Goal: Information Seeking & Learning: Learn about a topic

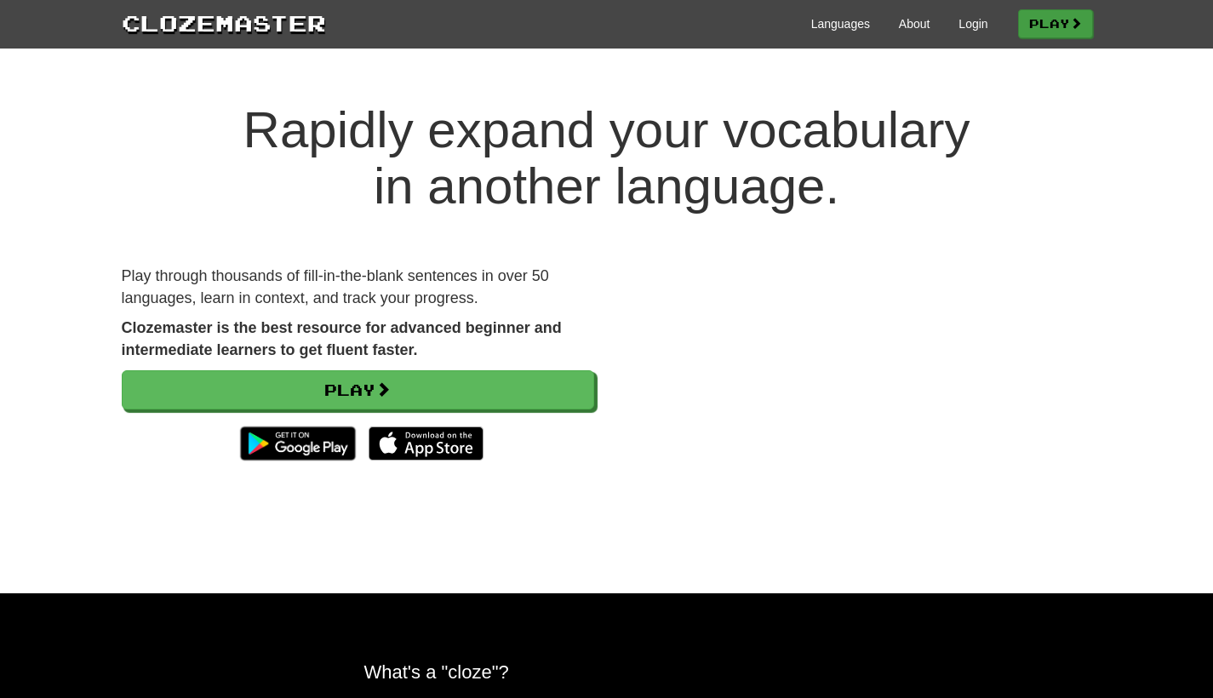
click at [1060, 28] on link "Play" at bounding box center [1055, 23] width 75 height 29
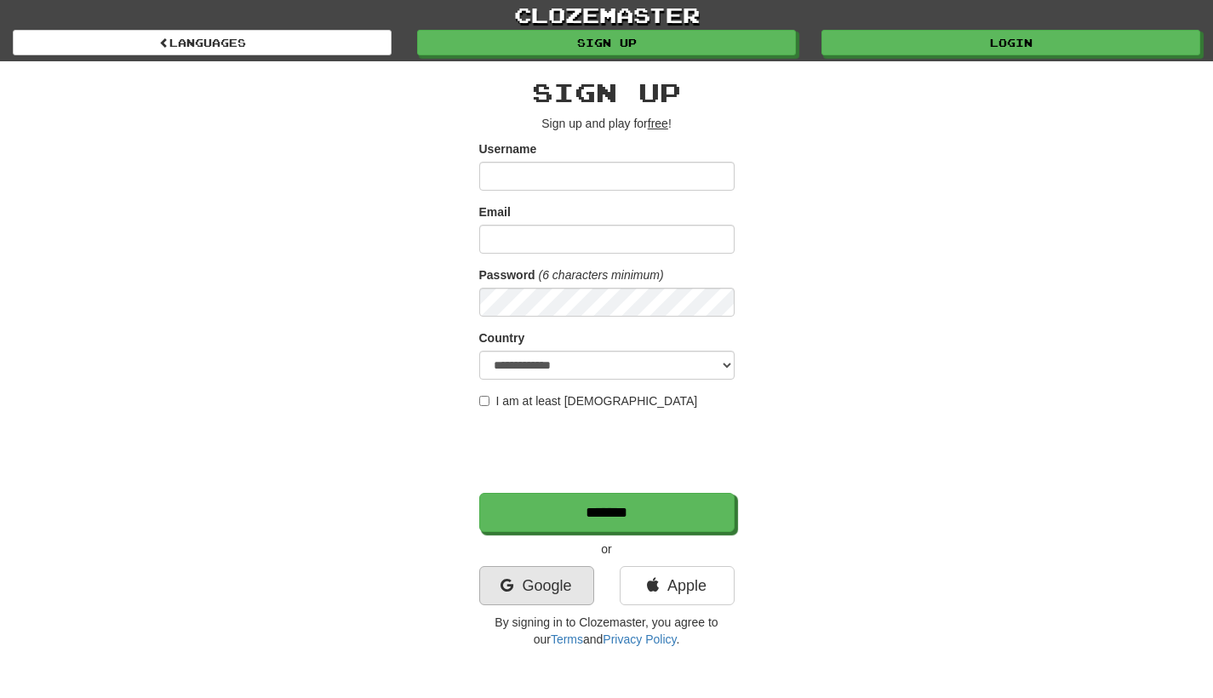
click at [568, 602] on link "Google" at bounding box center [536, 585] width 115 height 39
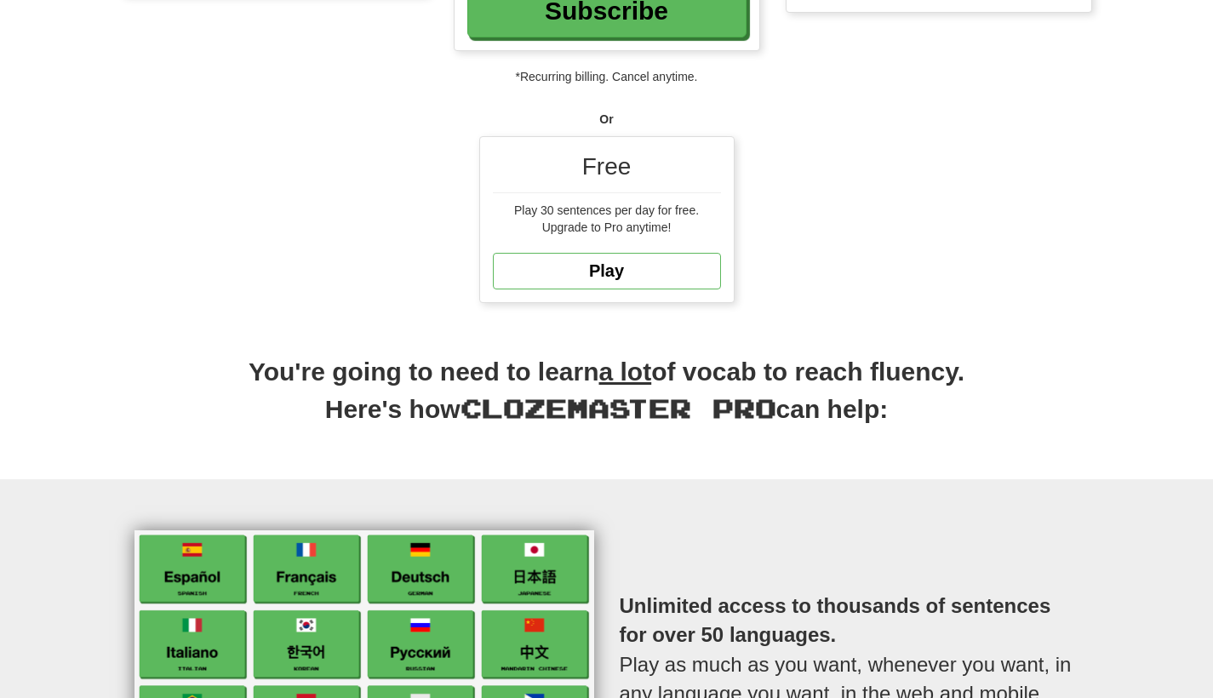
scroll to position [313, 0]
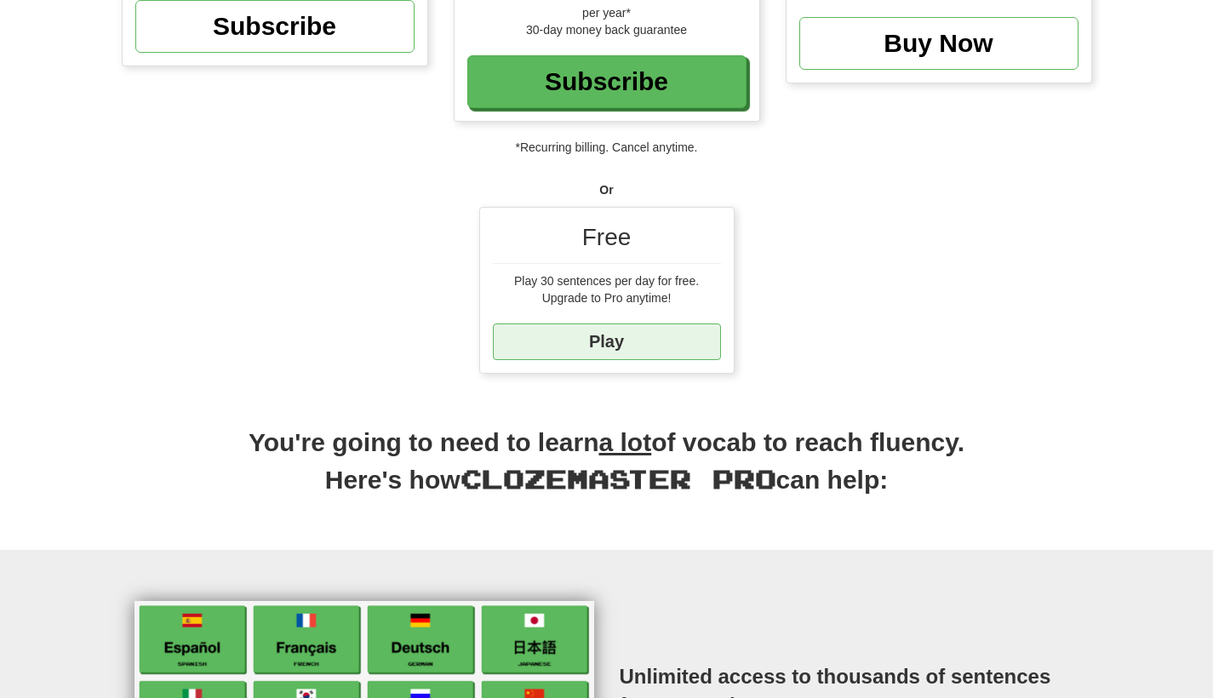
click at [645, 342] on link "Play" at bounding box center [607, 341] width 228 height 37
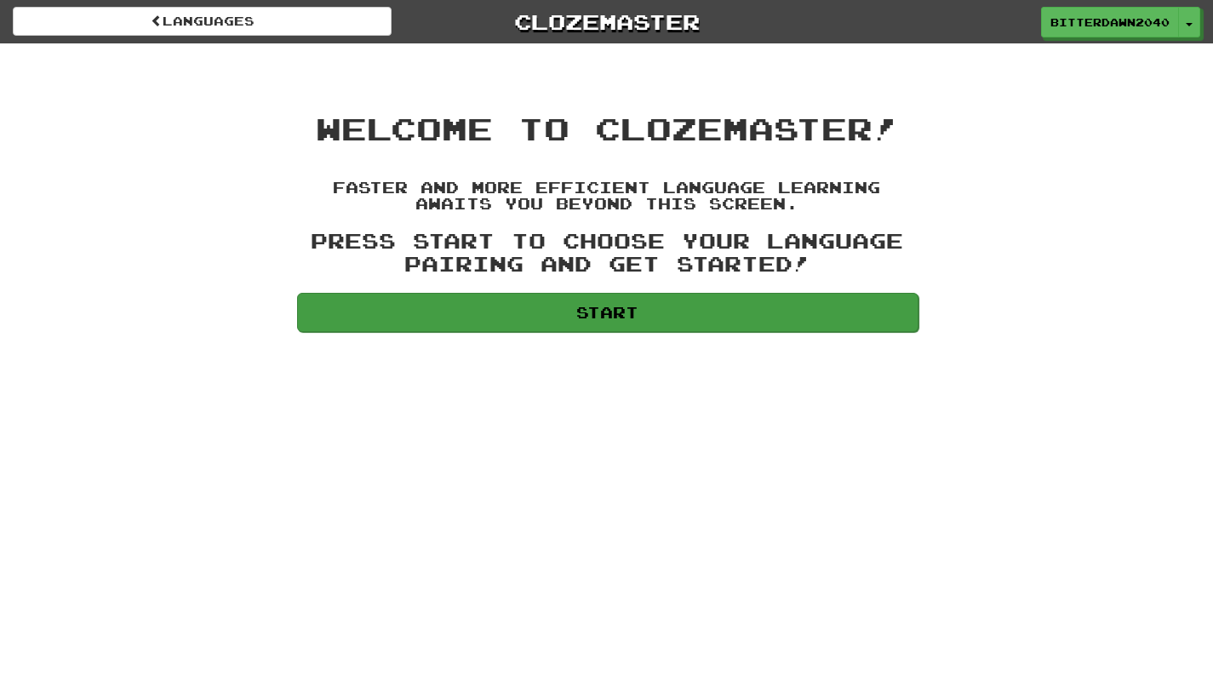
click at [650, 312] on link "Start" at bounding box center [607, 312] width 621 height 39
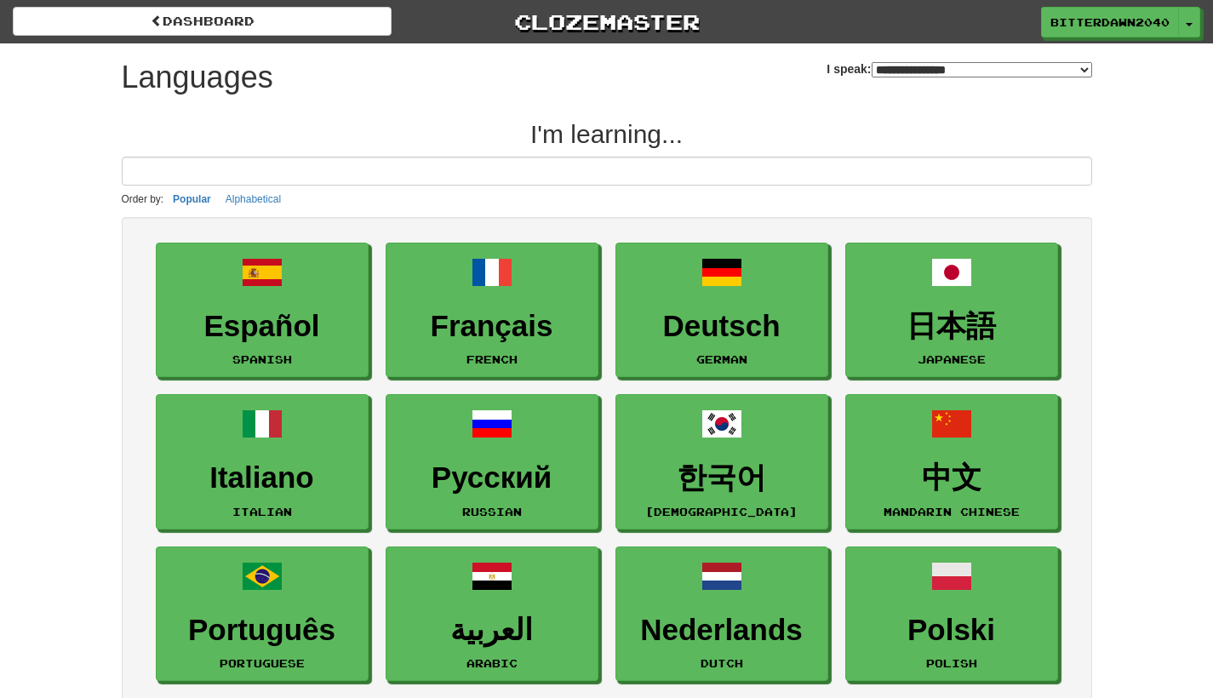
select select "*******"
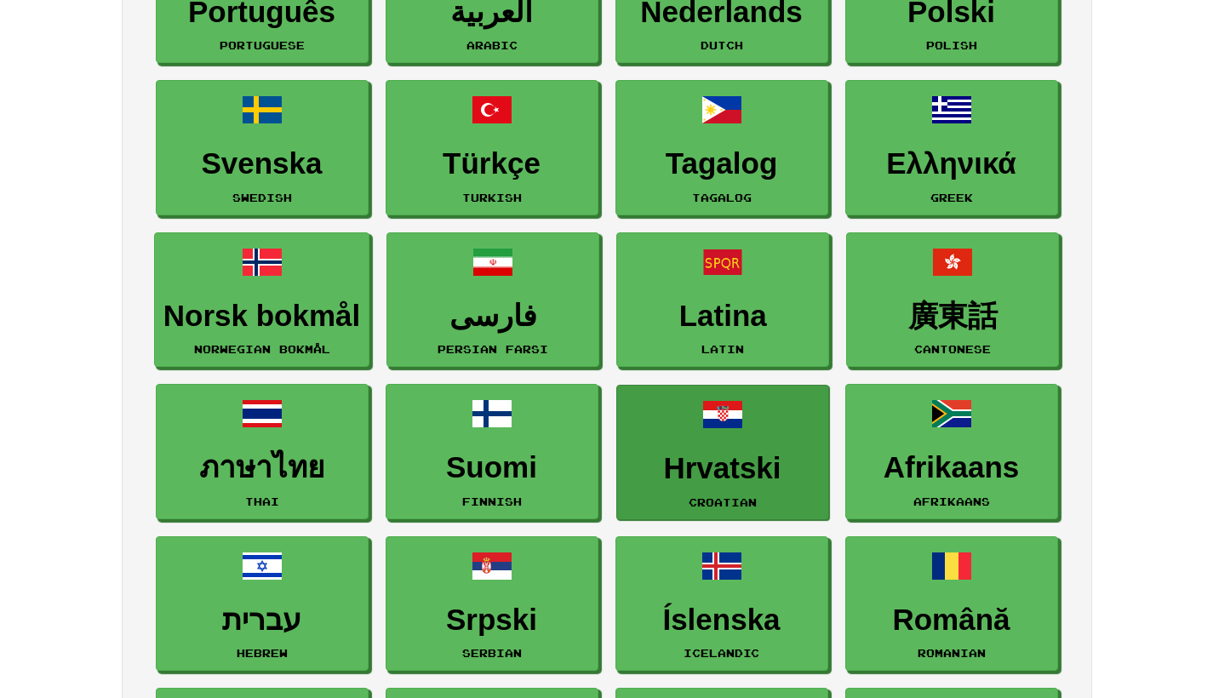
scroll to position [797, 0]
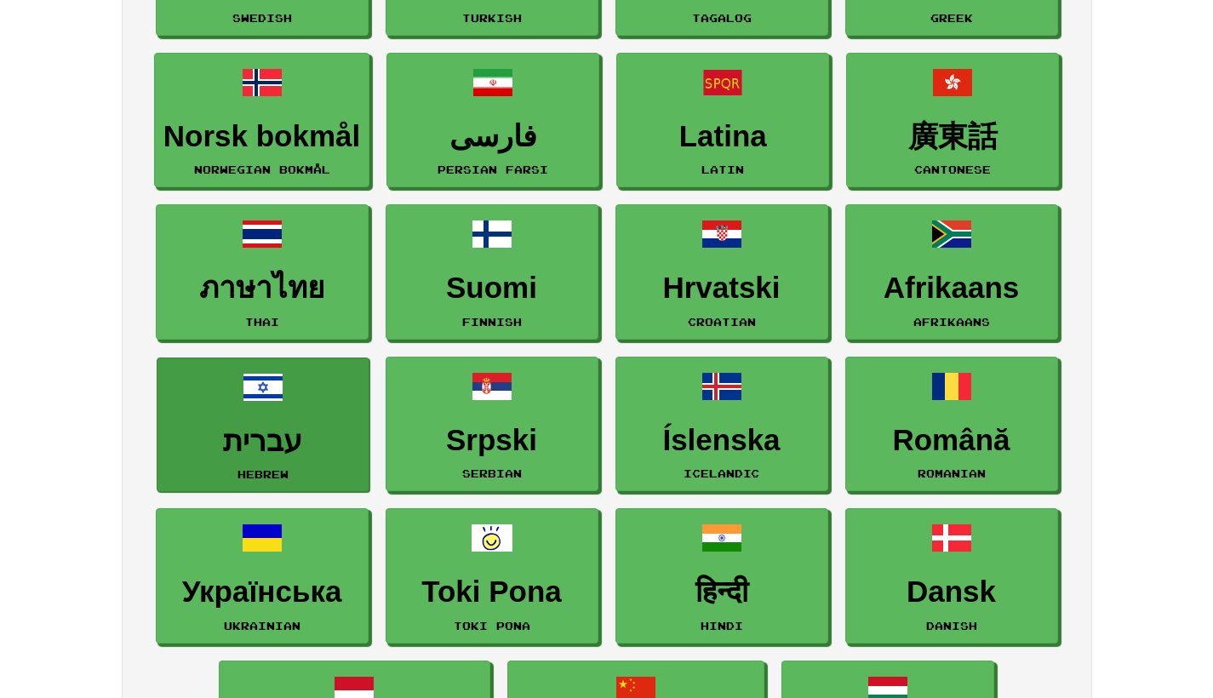
click at [333, 425] on h3 "עברית" at bounding box center [263, 441] width 194 height 33
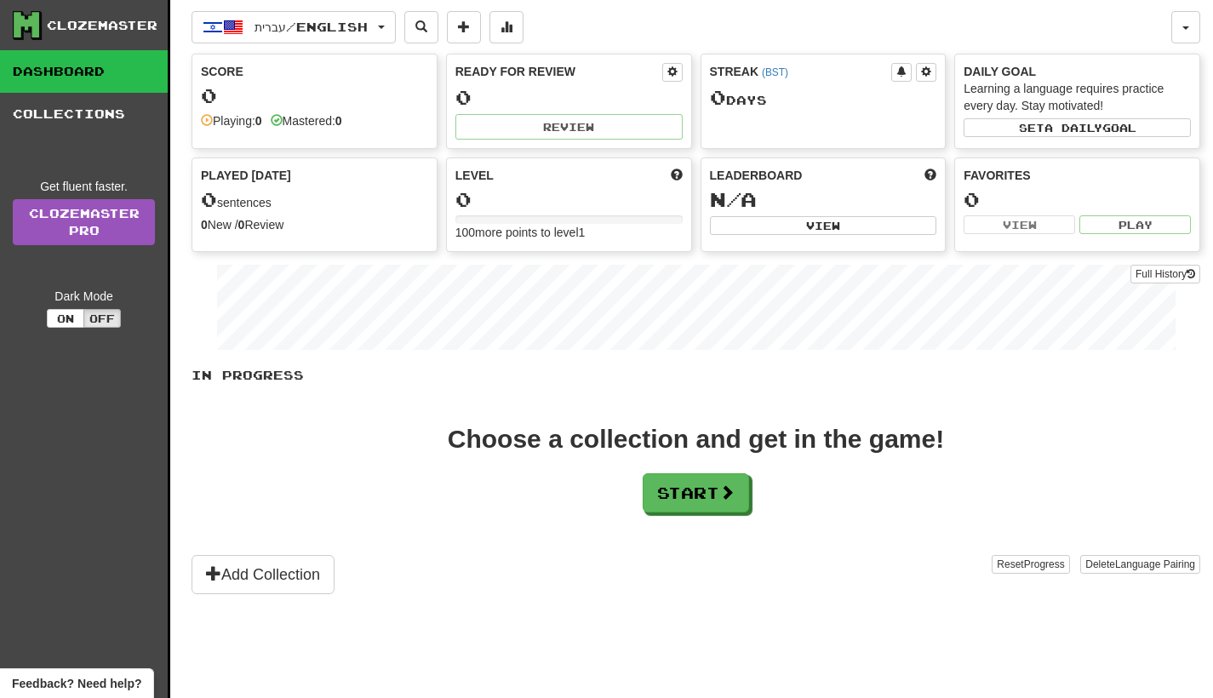
click at [688, 514] on div "In Progress Choose a collection and get in the game! Start Add Collection Reset…" at bounding box center [695, 480] width 1008 height 227
click at [688, 498] on button "Start" at bounding box center [696, 493] width 106 height 39
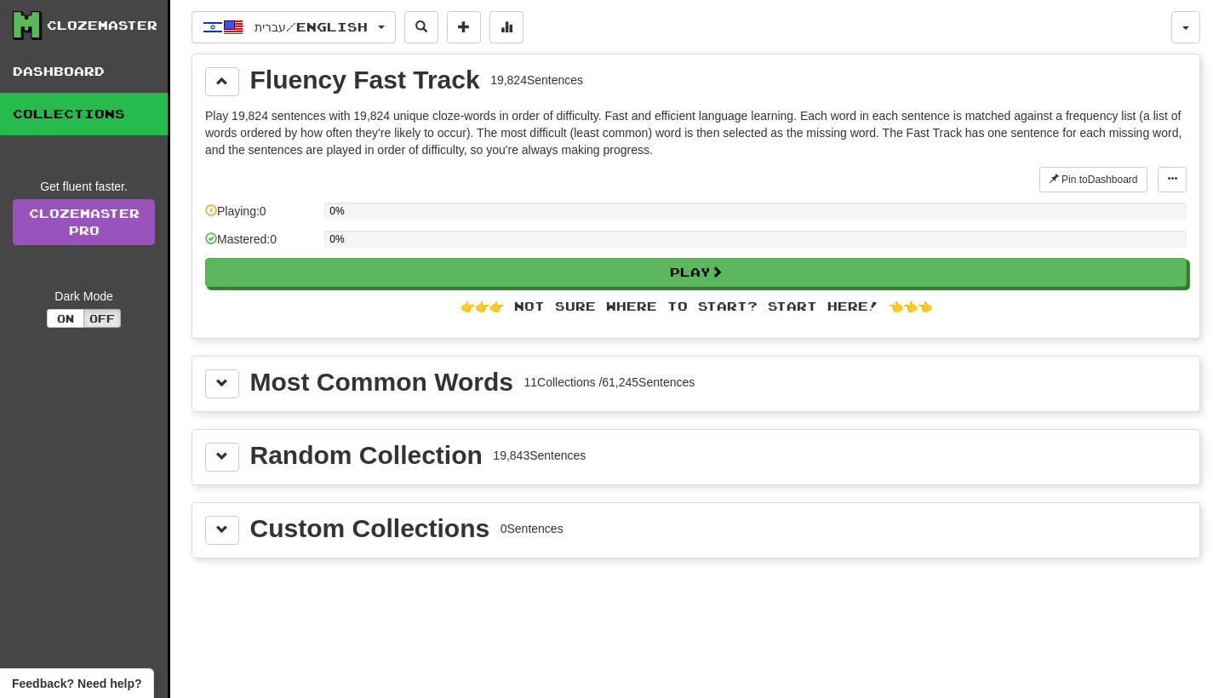
click at [578, 380] on div "11 Collections / 61,245 Sentences" at bounding box center [608, 382] width 171 height 17
click at [226, 381] on span at bounding box center [222, 383] width 12 height 12
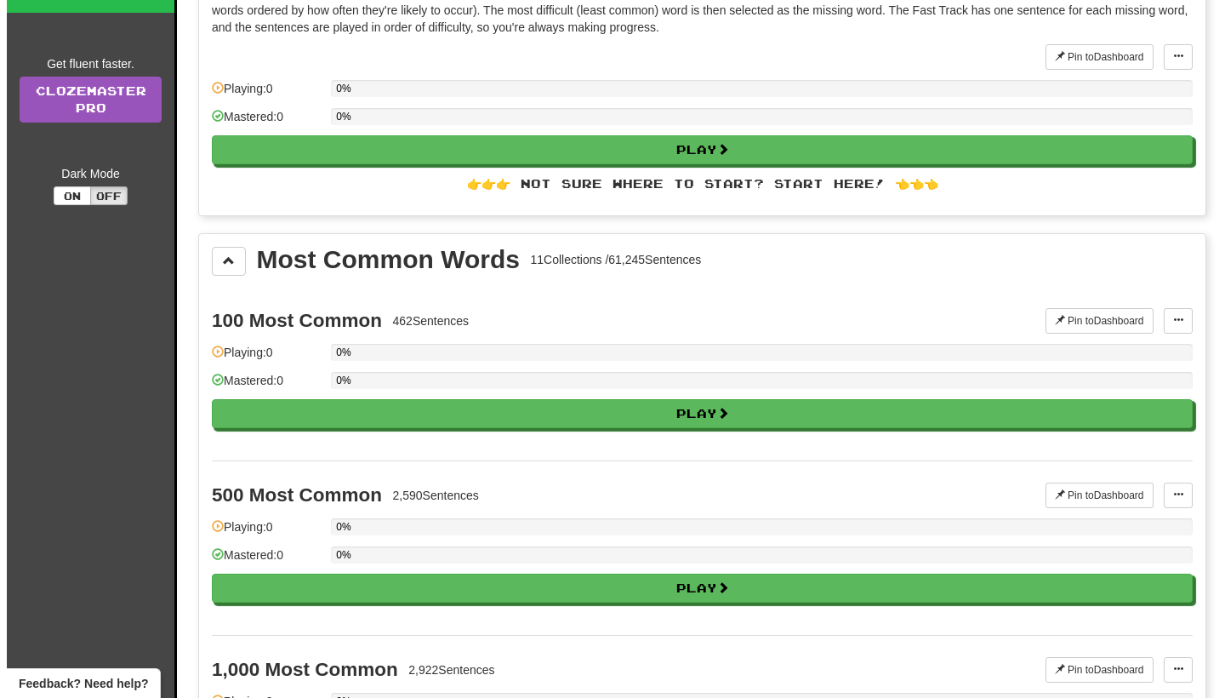
scroll to position [111, 0]
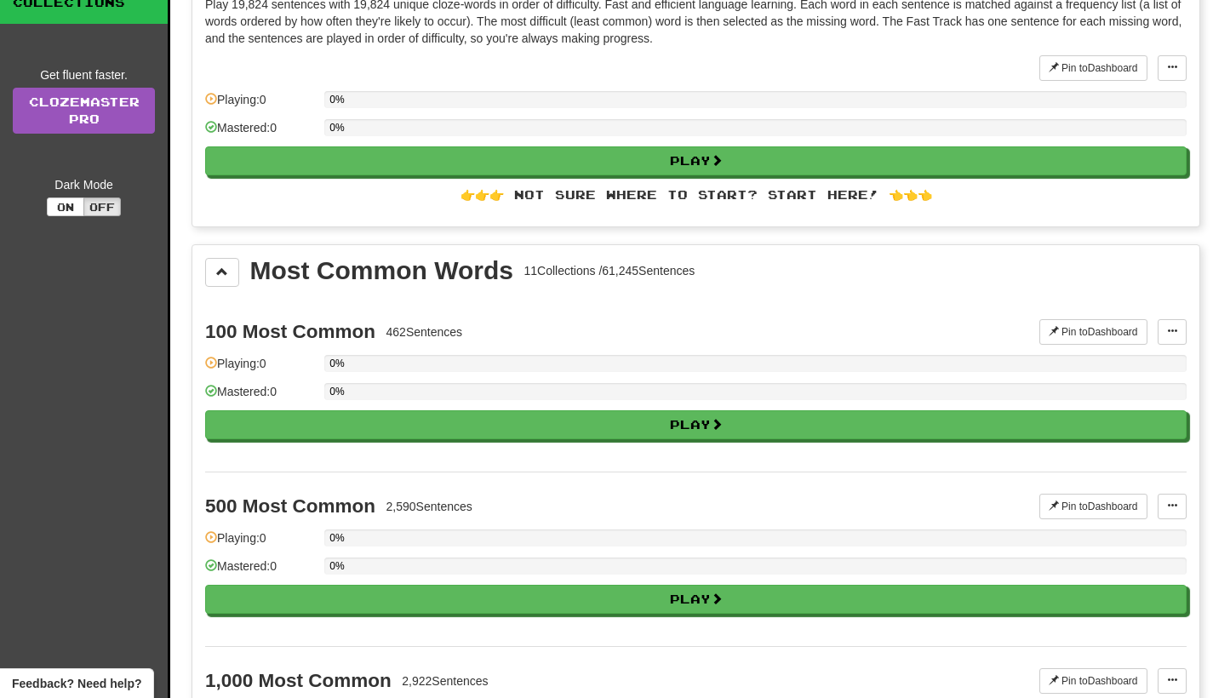
click at [447, 408] on div "0%" at bounding box center [755, 397] width 862 height 28
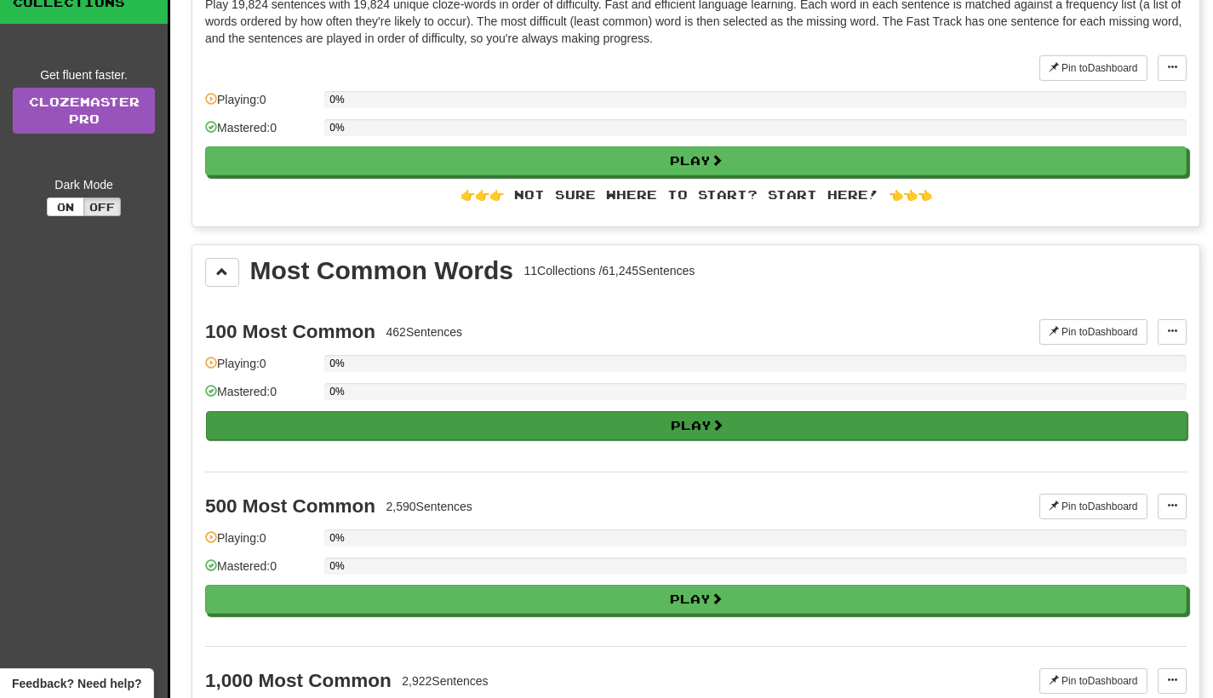
click at [451, 422] on button "Play" at bounding box center [696, 425] width 981 height 29
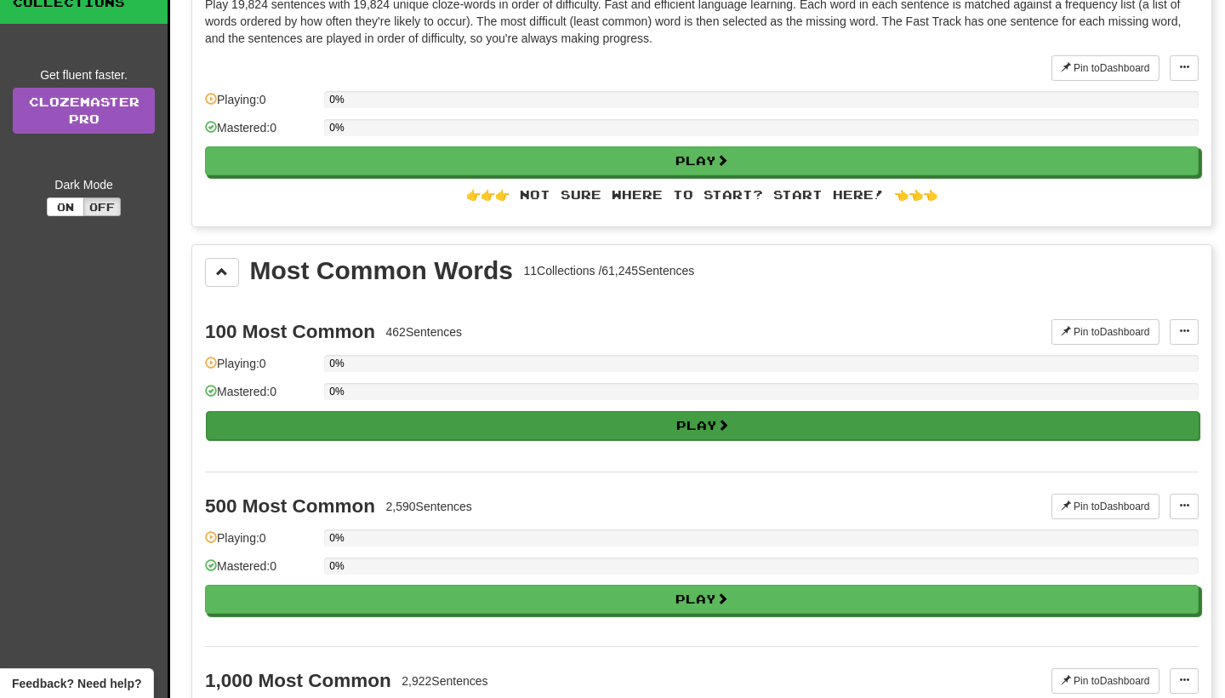
select select "**"
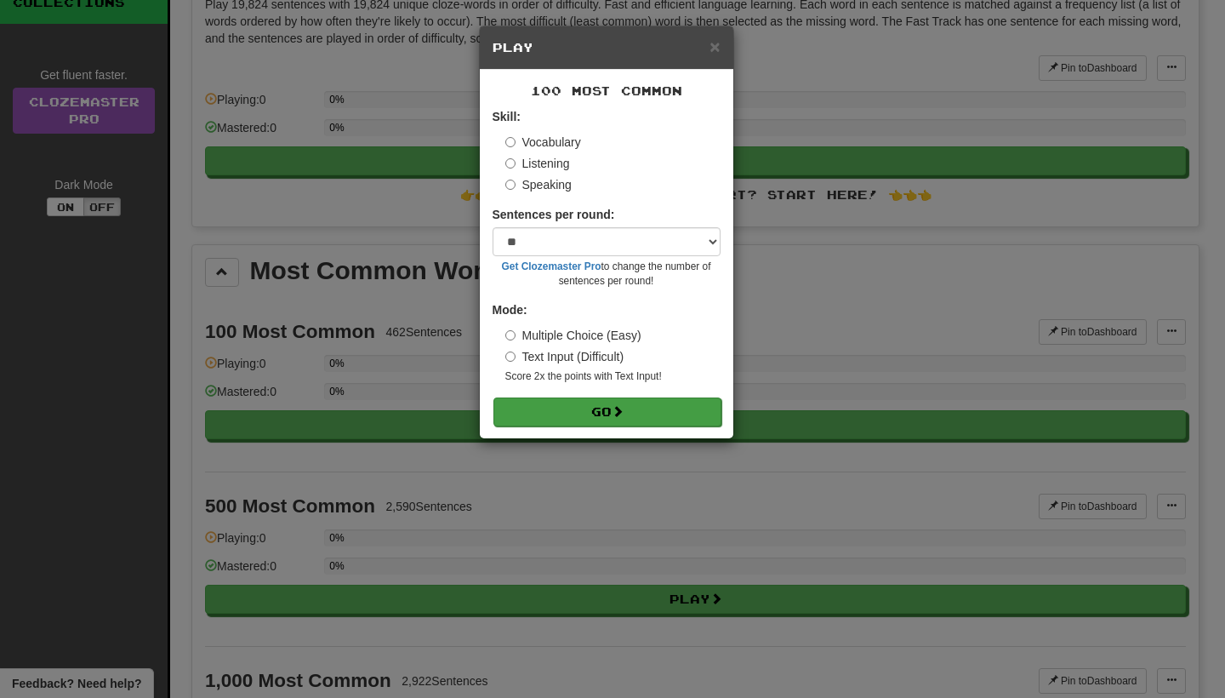
click at [597, 409] on button "Go" at bounding box center [608, 411] width 228 height 29
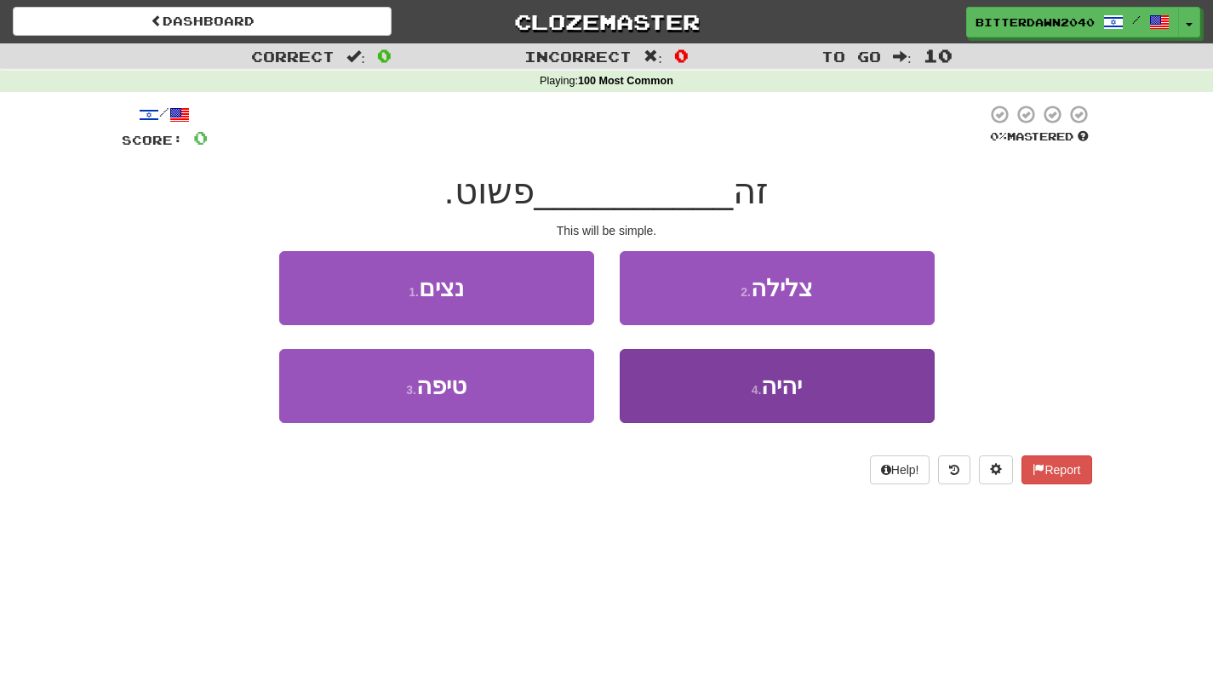
click at [802, 389] on span "יהיה" at bounding box center [781, 386] width 41 height 26
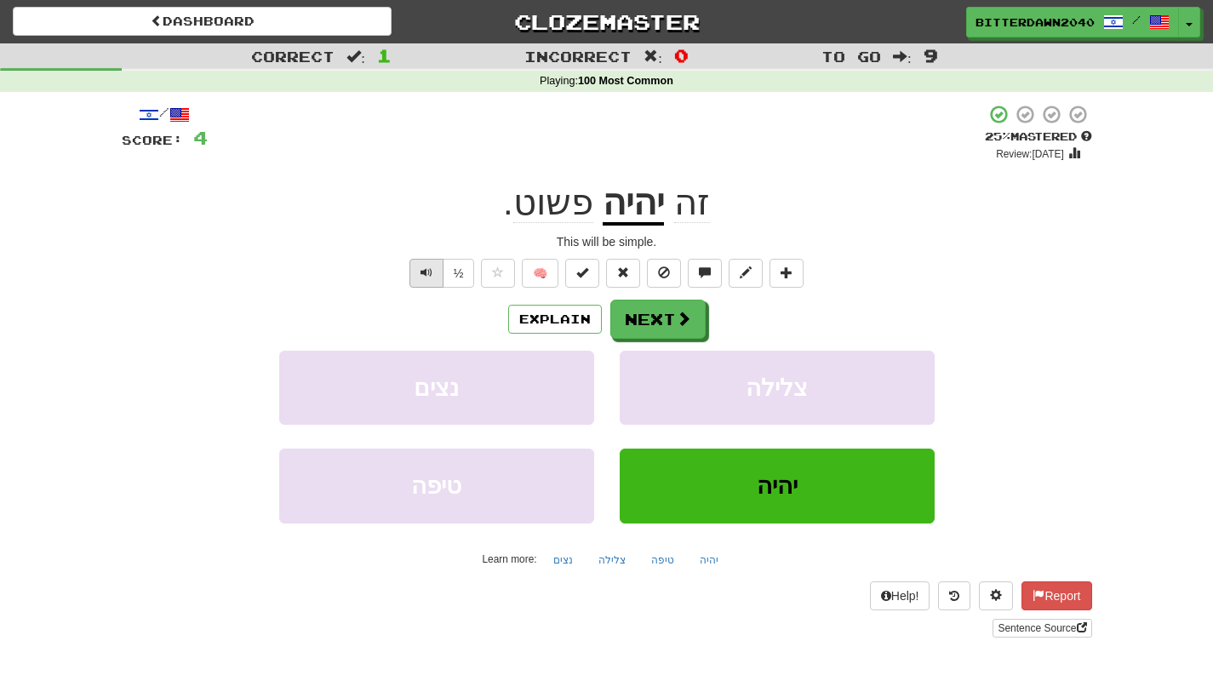
click at [437, 279] on button "Text-to-speech controls" at bounding box center [426, 273] width 34 height 29
click at [678, 213] on span "זה" at bounding box center [692, 202] width 36 height 41
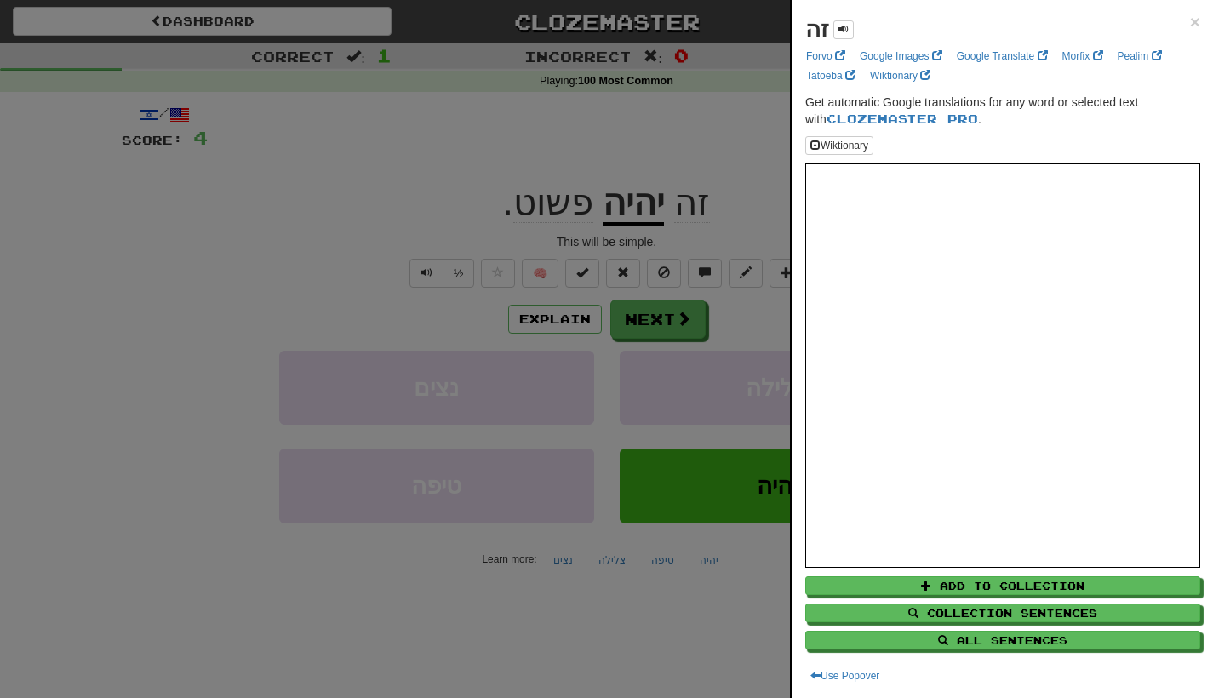
click at [675, 214] on div at bounding box center [606, 349] width 1213 height 698
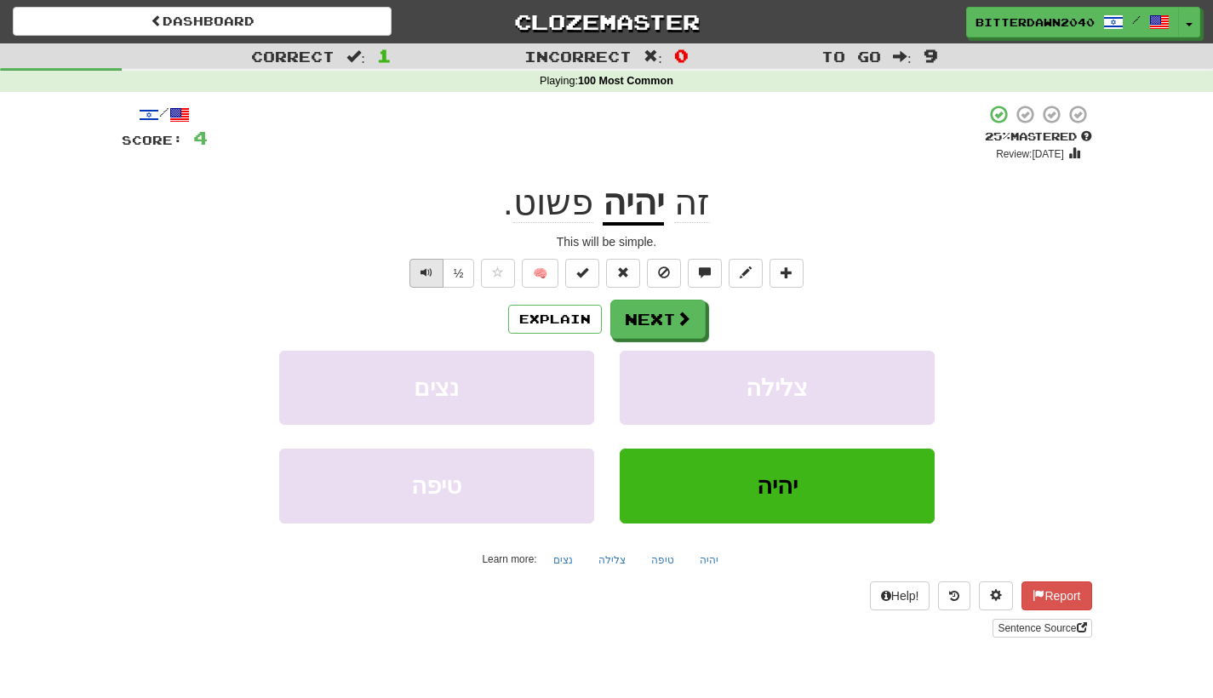
click at [429, 270] on span "Text-to-speech controls" at bounding box center [426, 272] width 12 height 12
click at [630, 311] on button "Next" at bounding box center [658, 319] width 95 height 39
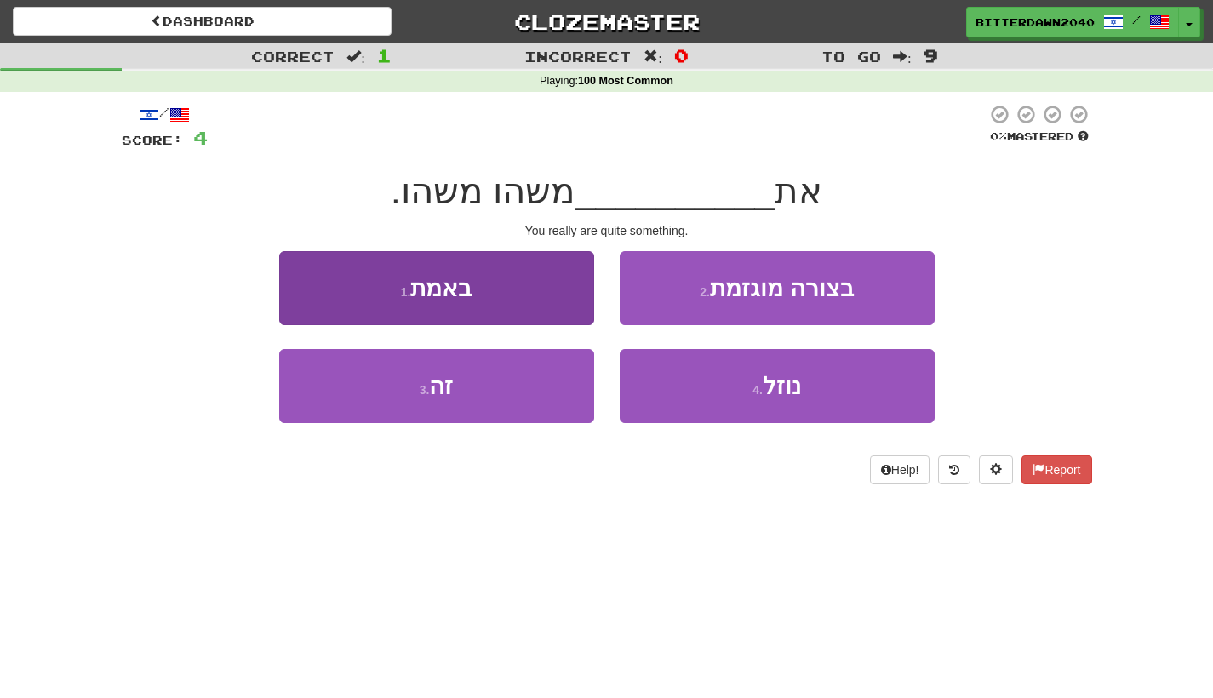
click at [513, 305] on button "1 . באמת" at bounding box center [436, 288] width 315 height 74
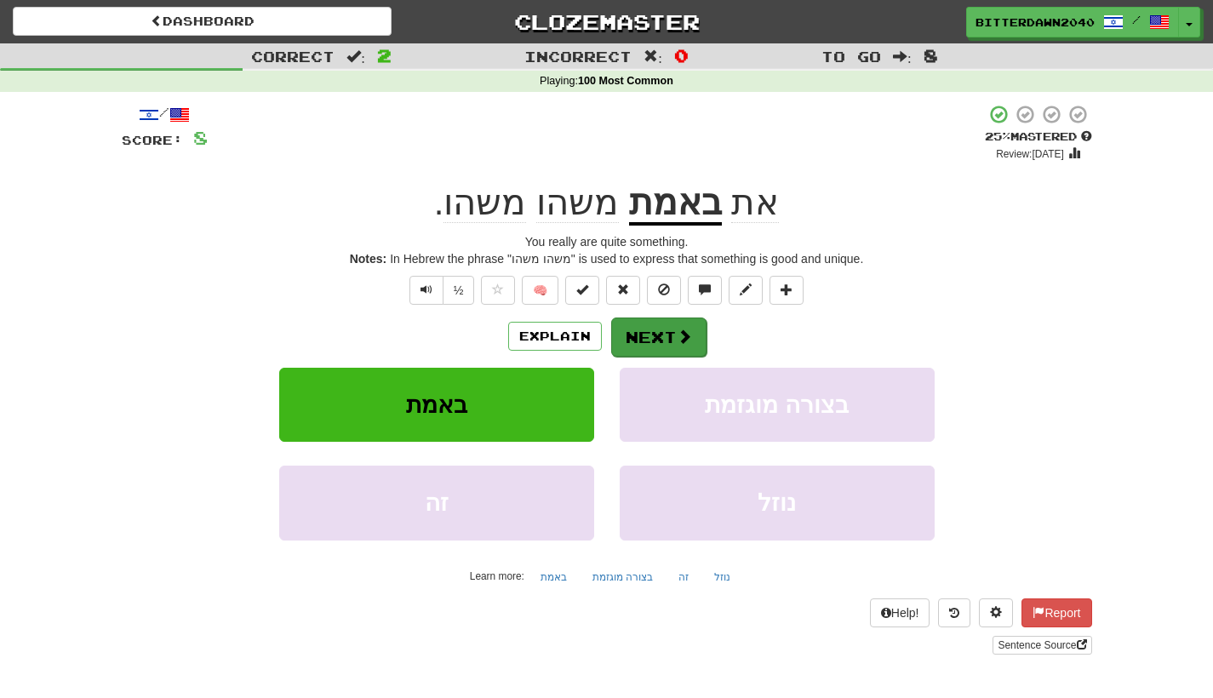
click at [655, 340] on button "Next" at bounding box center [658, 336] width 95 height 39
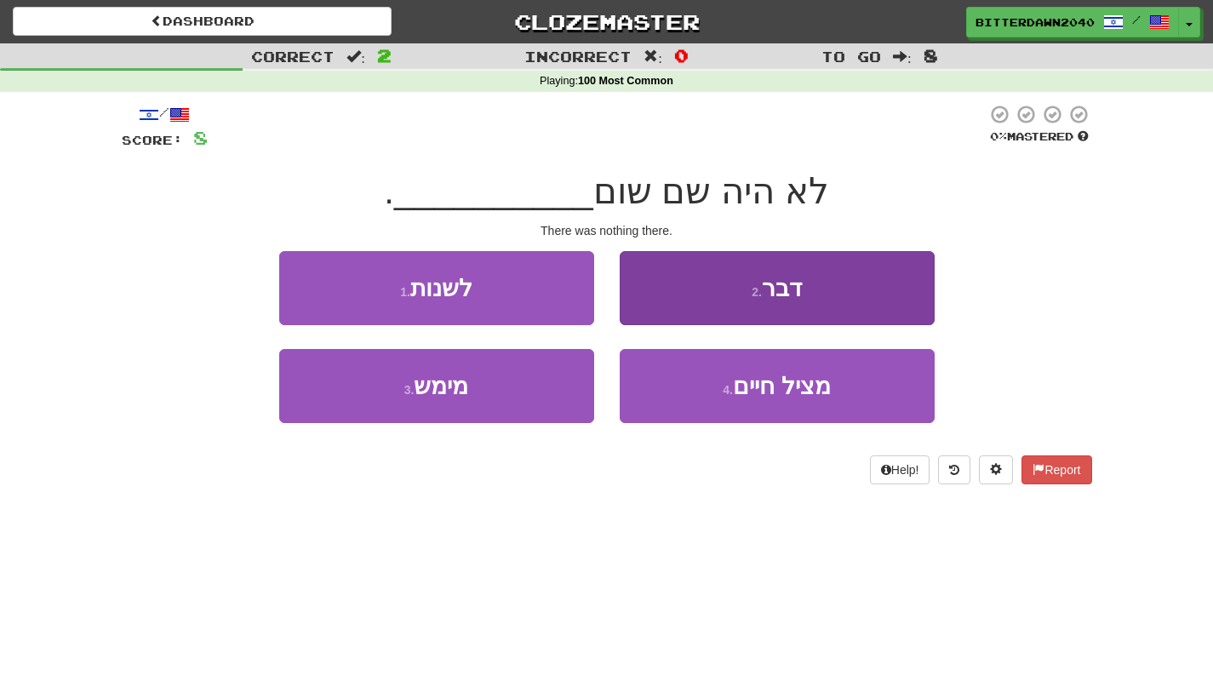
click at [736, 305] on button "2 . דבר" at bounding box center [776, 288] width 315 height 74
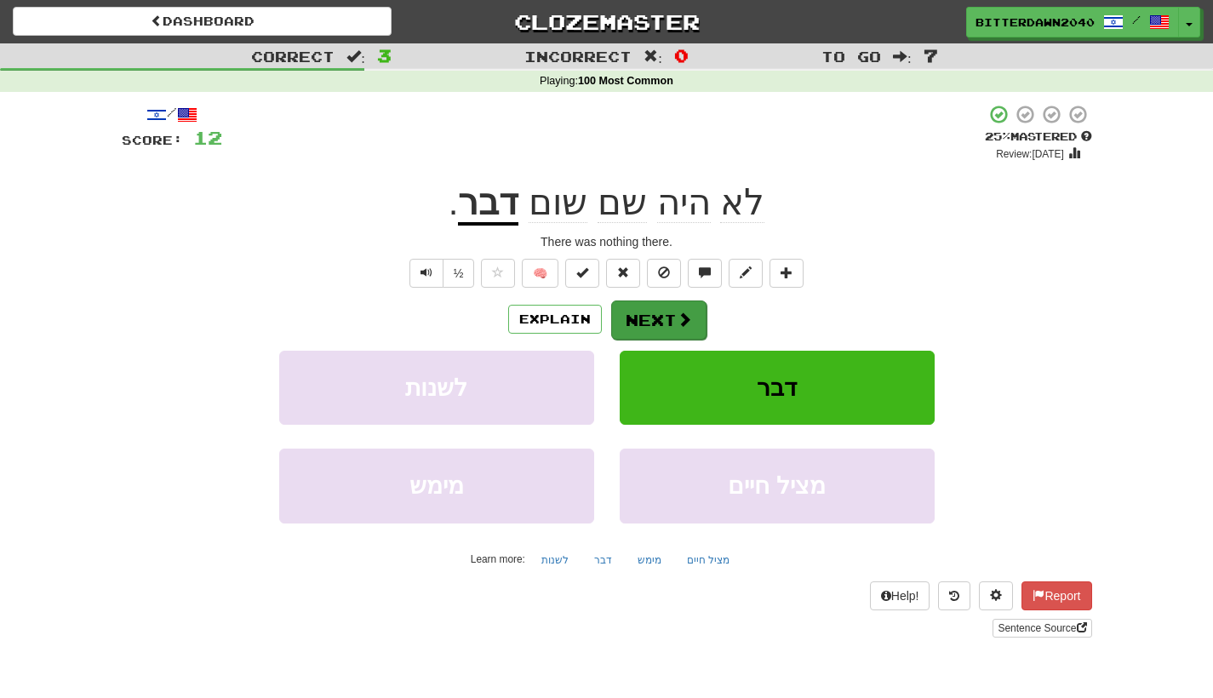
click at [677, 319] on span at bounding box center [684, 318] width 15 height 15
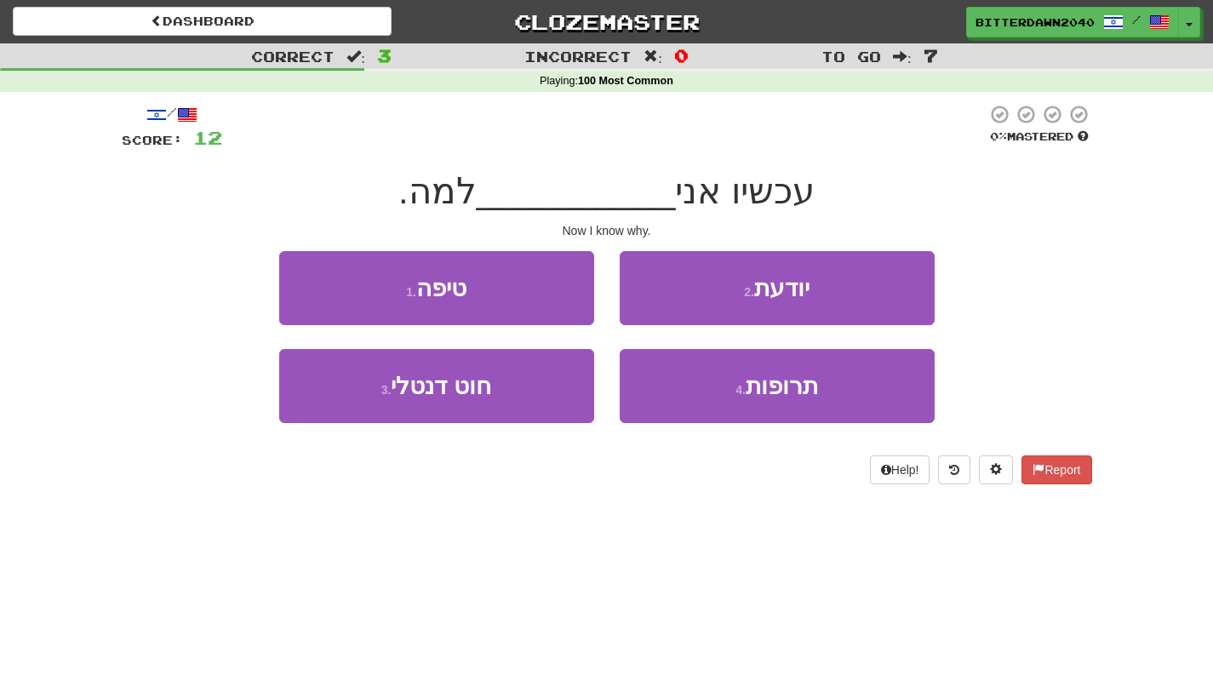
click at [756, 197] on span "עכשיו אני" at bounding box center [745, 191] width 140 height 40
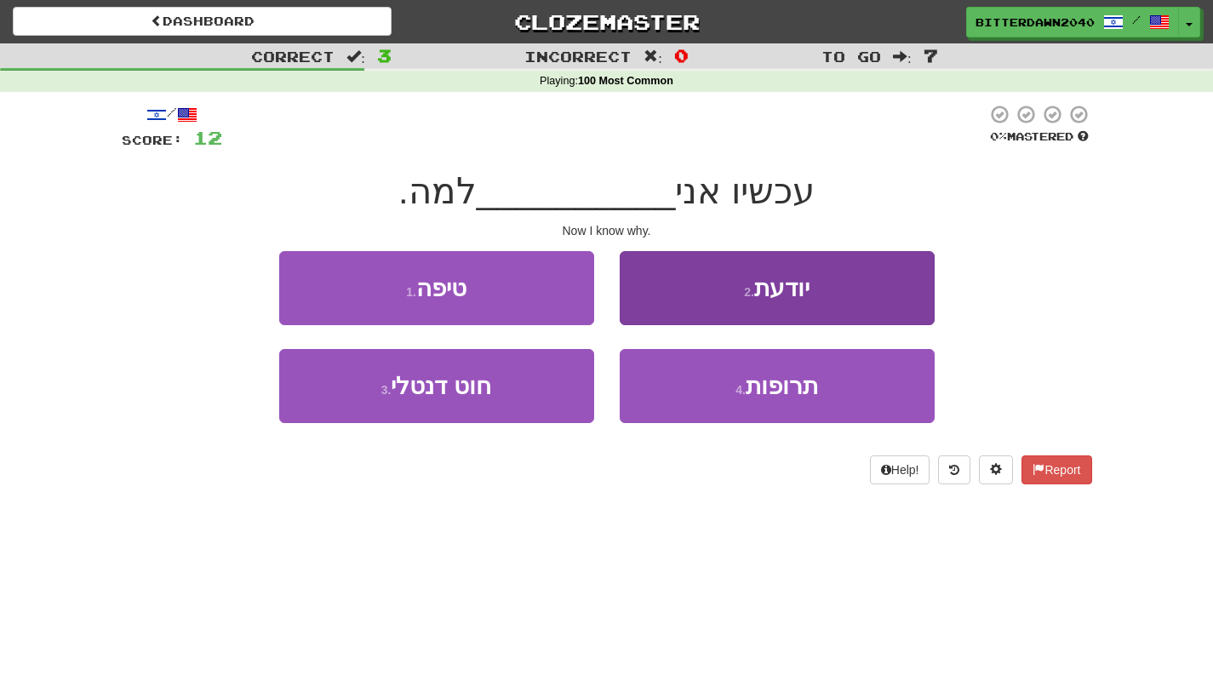
click at [853, 317] on button "2 . יודעת" at bounding box center [776, 288] width 315 height 74
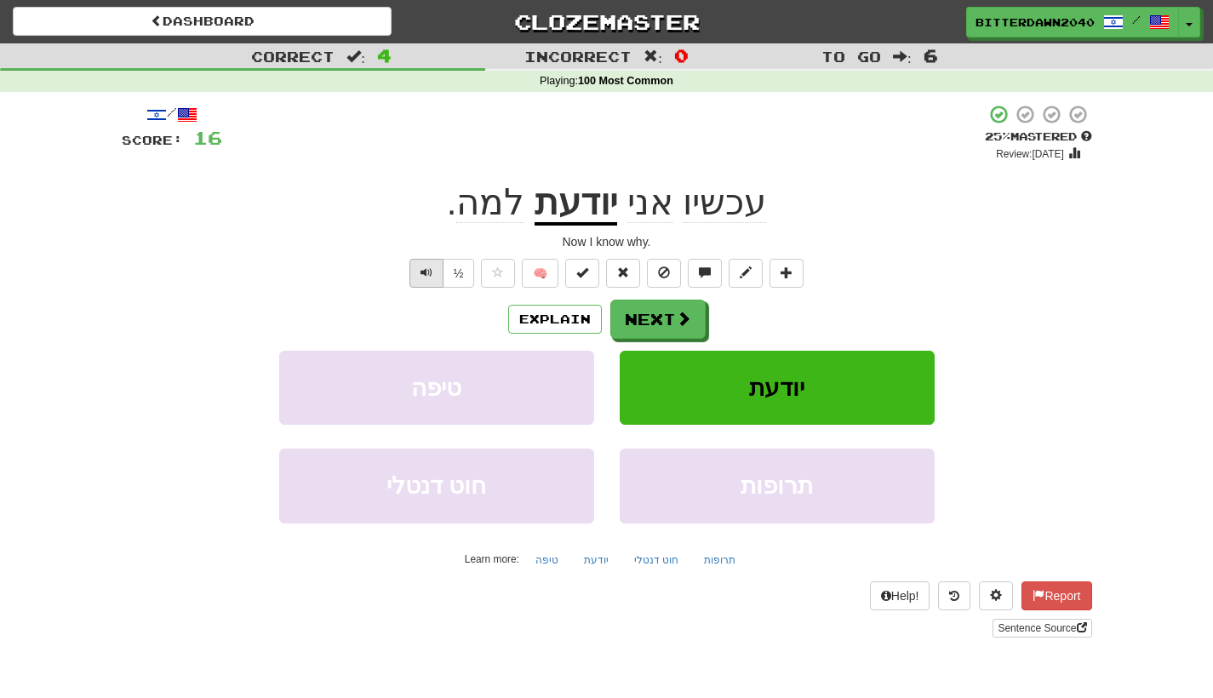
click at [429, 268] on span "Text-to-speech controls" at bounding box center [426, 272] width 12 height 12
click at [672, 329] on button "Next" at bounding box center [658, 319] width 95 height 39
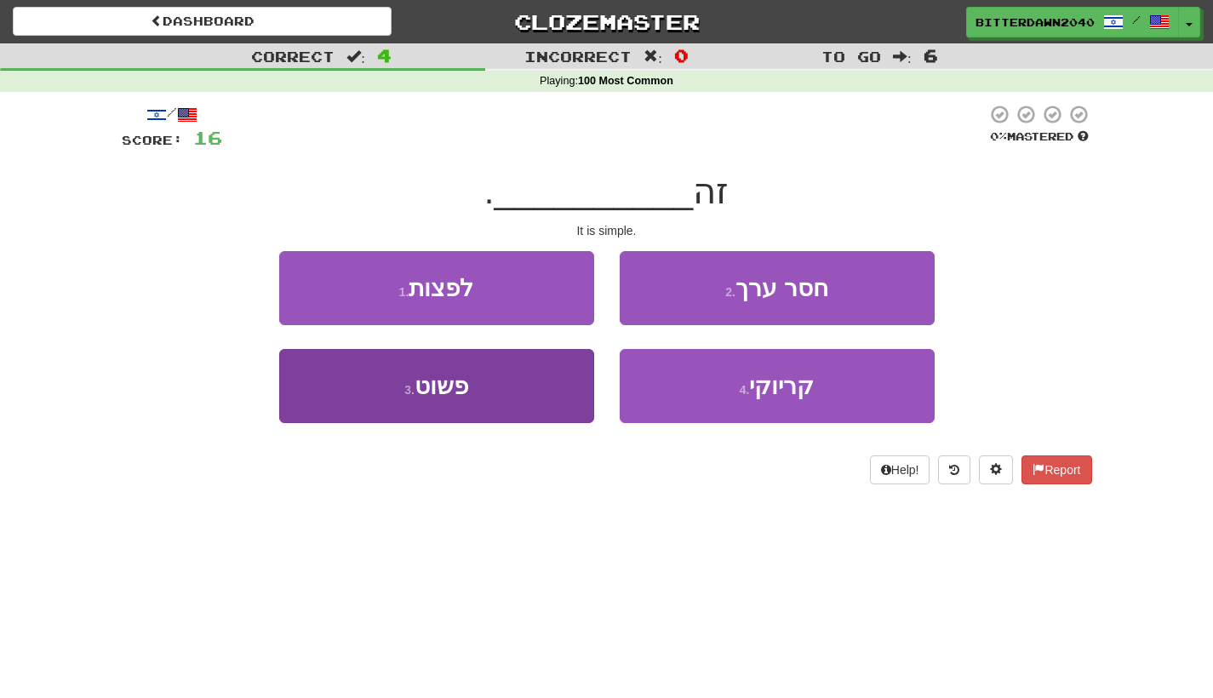
click at [532, 398] on button "3 . פשוט" at bounding box center [436, 386] width 315 height 74
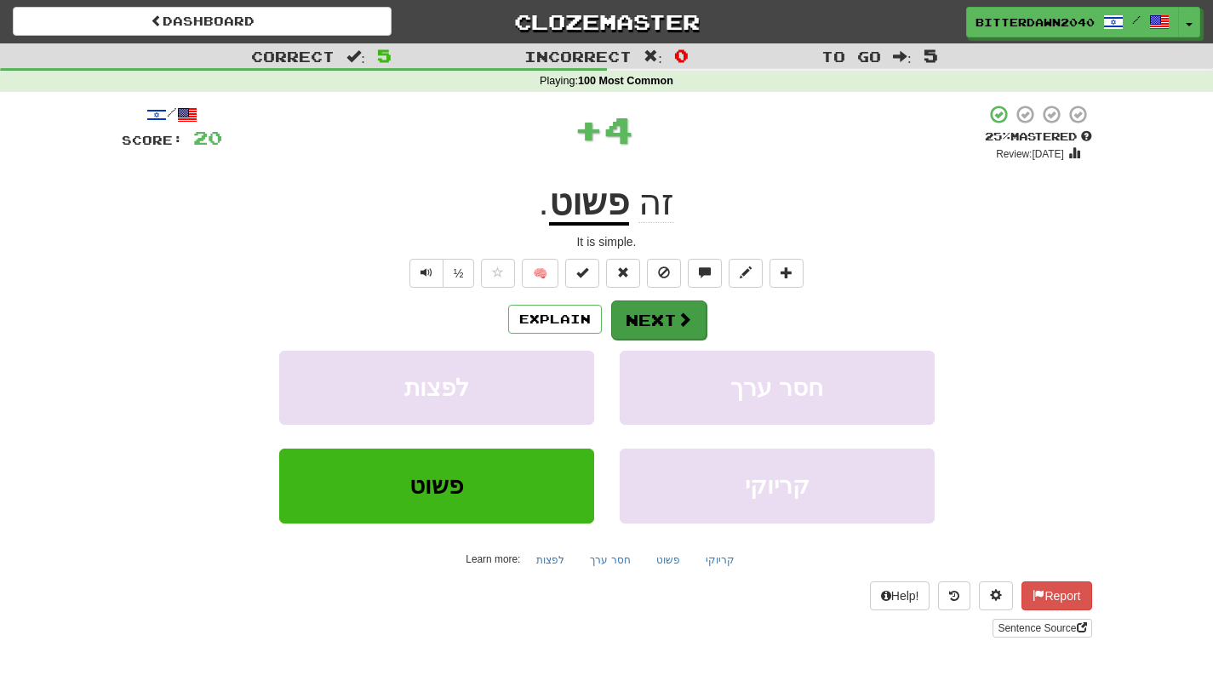
click at [669, 323] on button "Next" at bounding box center [658, 319] width 95 height 39
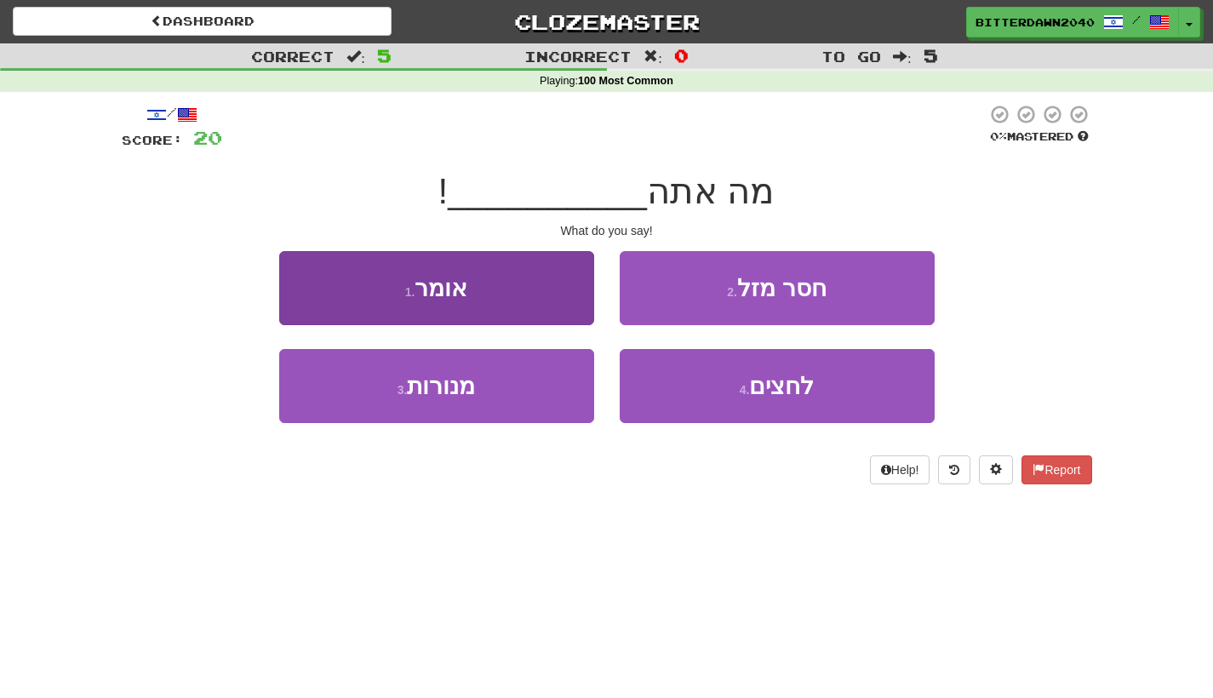
click at [535, 294] on button "1 . אומר" at bounding box center [436, 288] width 315 height 74
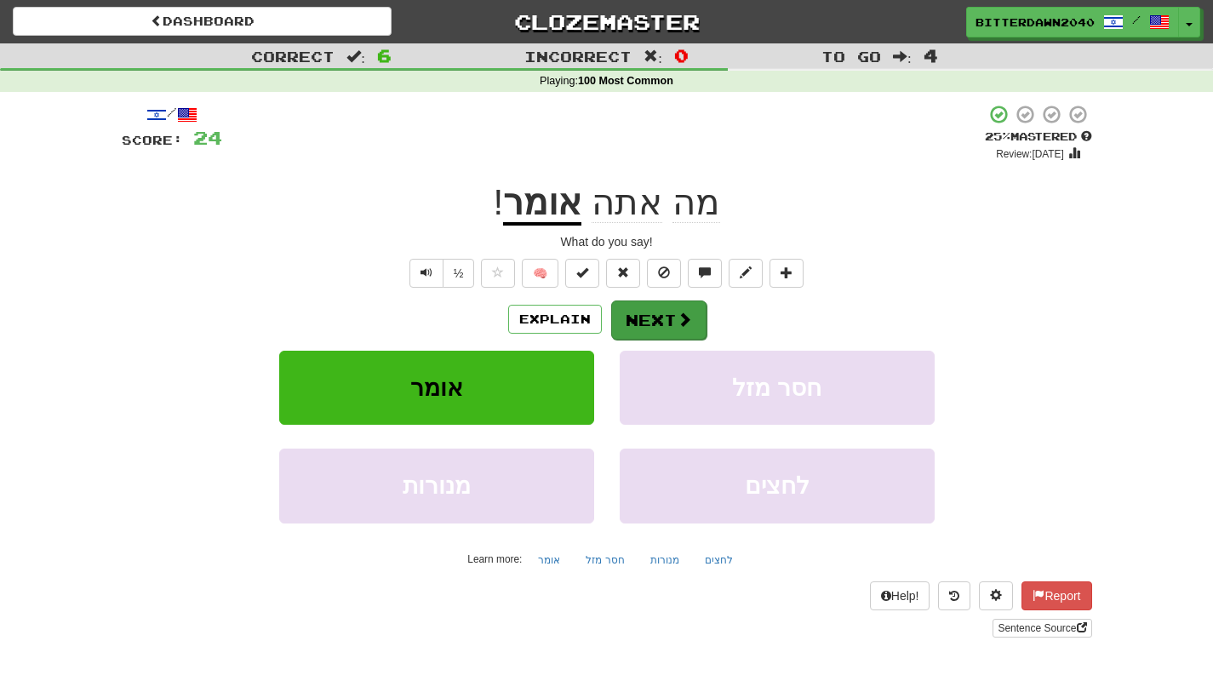
click at [686, 334] on button "Next" at bounding box center [658, 319] width 95 height 39
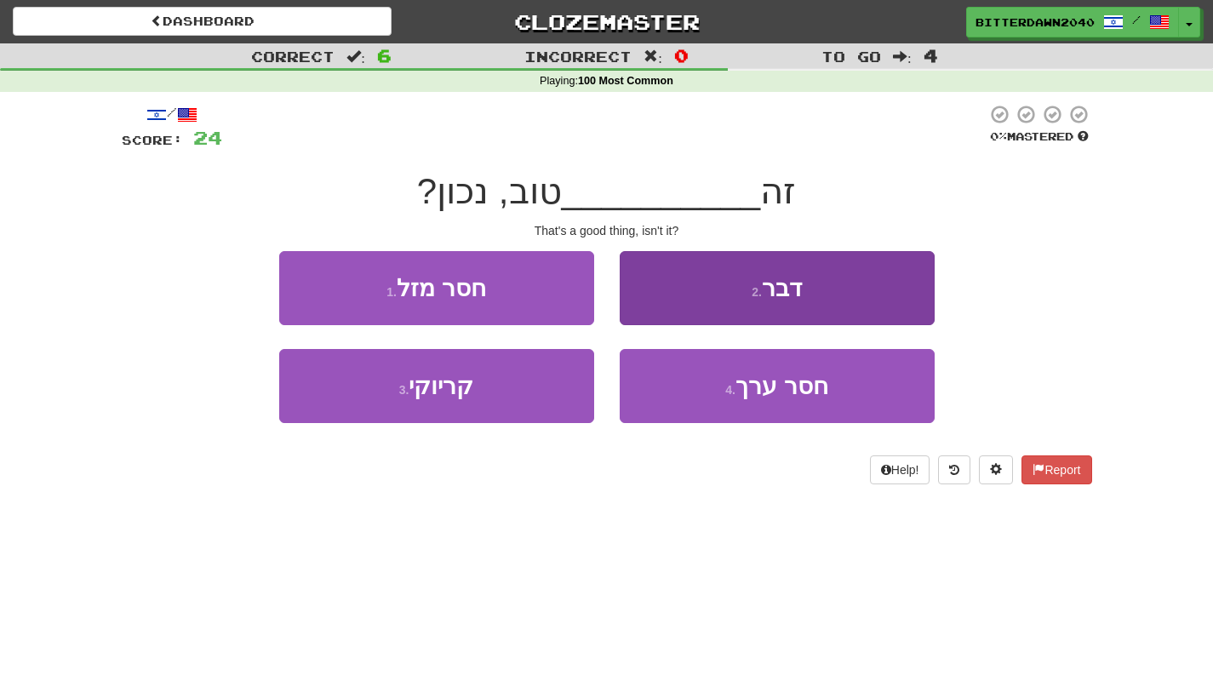
click at [717, 256] on button "2 . דבר" at bounding box center [776, 288] width 315 height 74
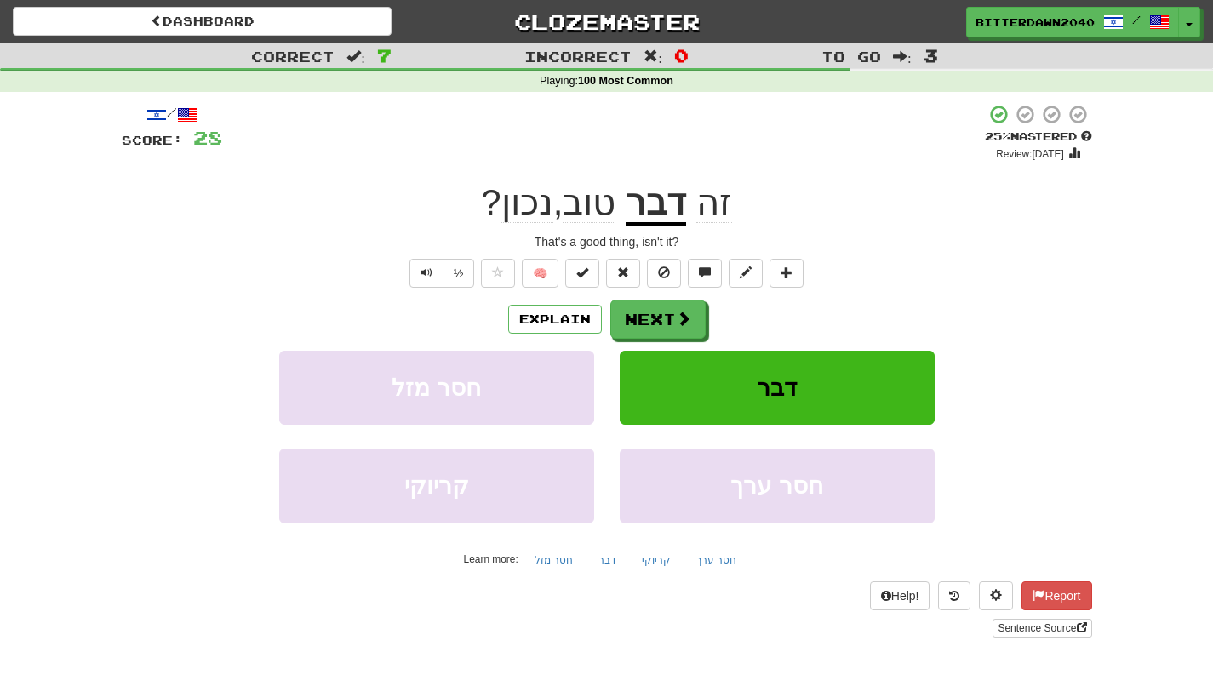
click at [790, 358] on button "דבר" at bounding box center [776, 388] width 315 height 74
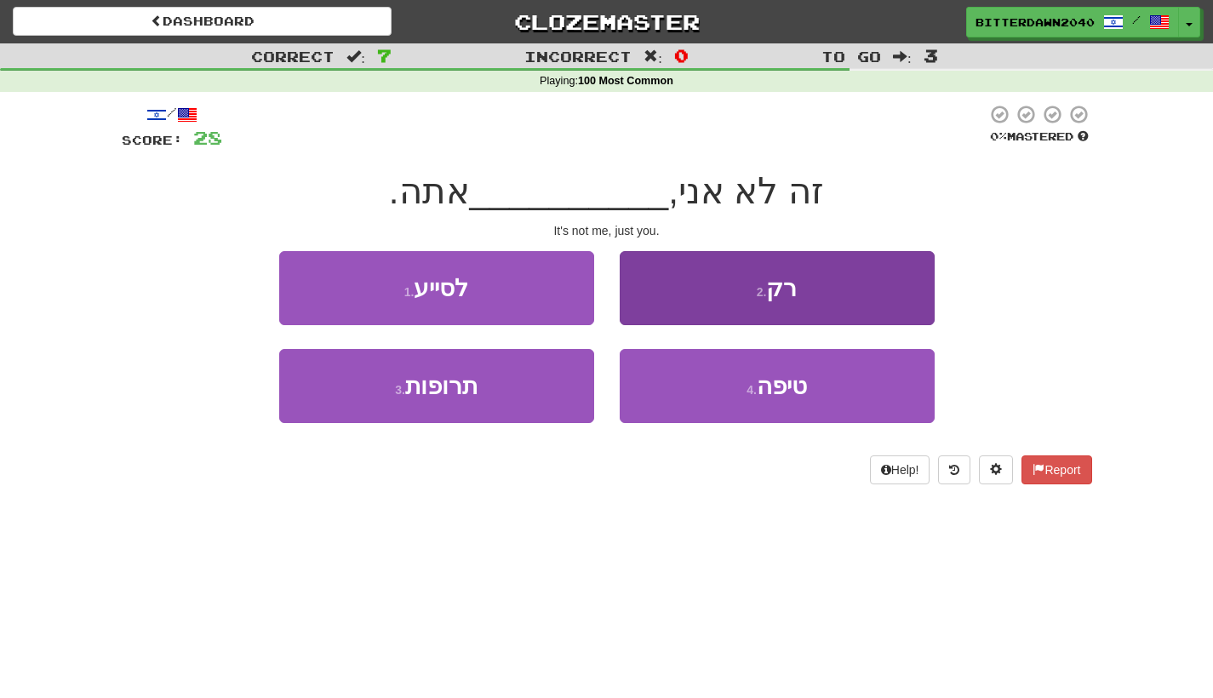
click at [703, 259] on button "2 . רק" at bounding box center [776, 288] width 315 height 74
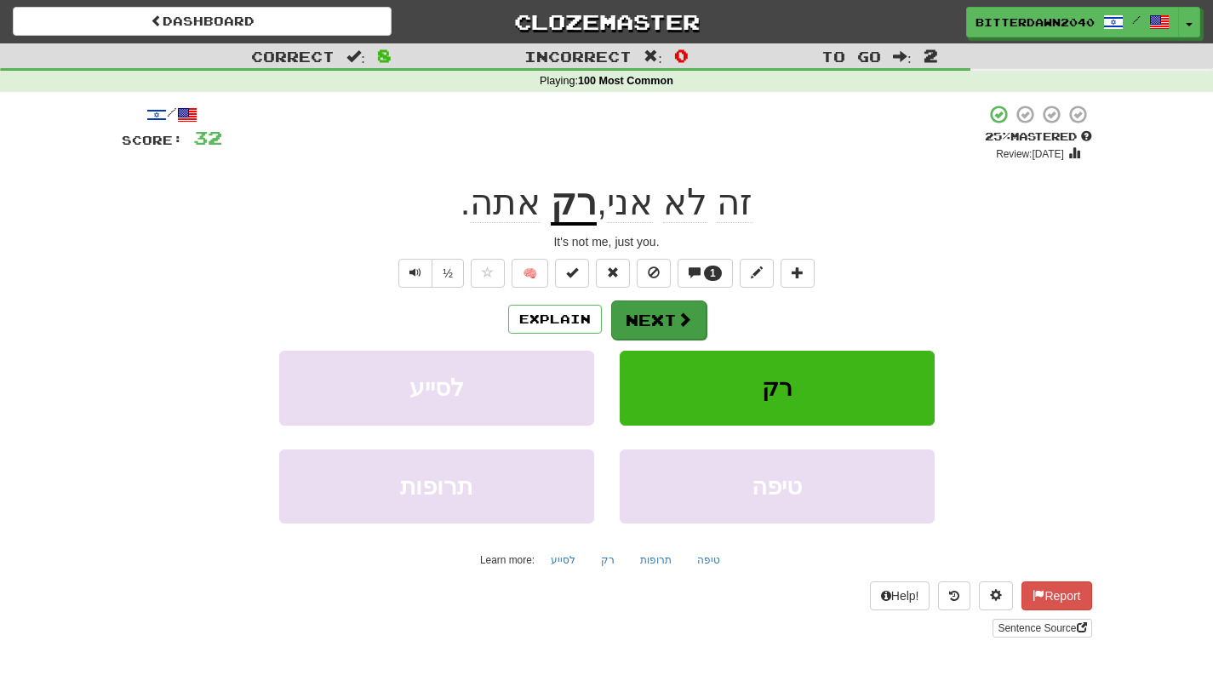
click at [664, 312] on button "Next" at bounding box center [658, 319] width 95 height 39
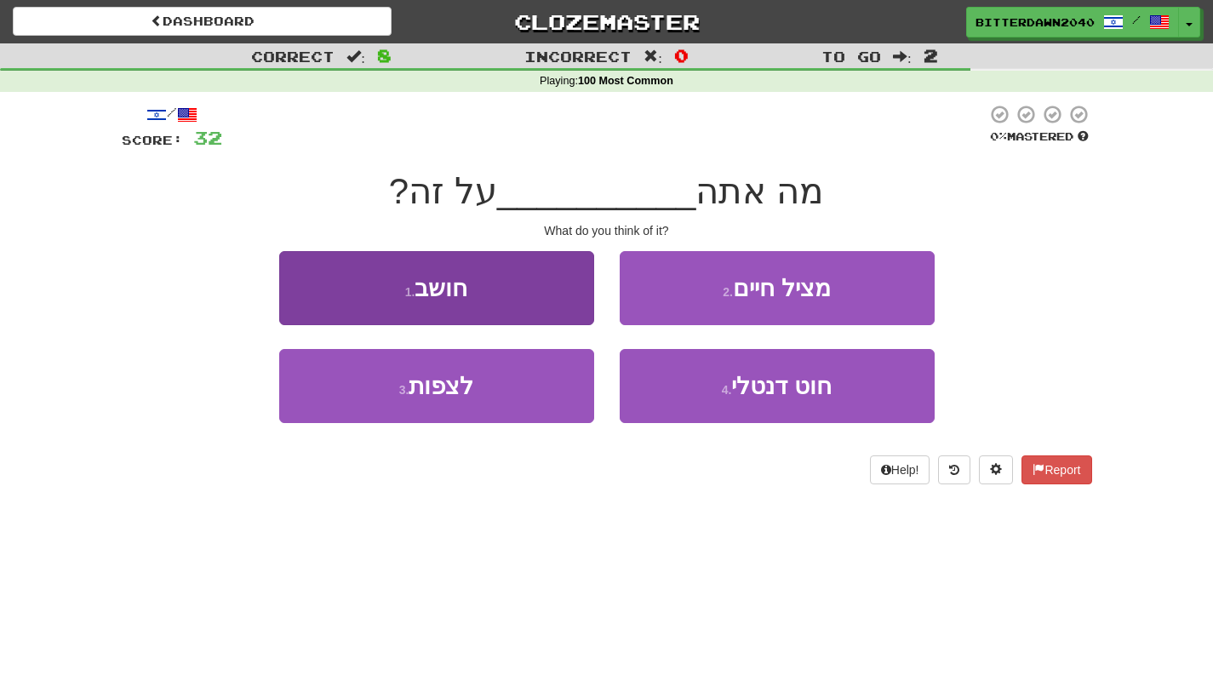
click at [557, 292] on button "1 . חושב" at bounding box center [436, 288] width 315 height 74
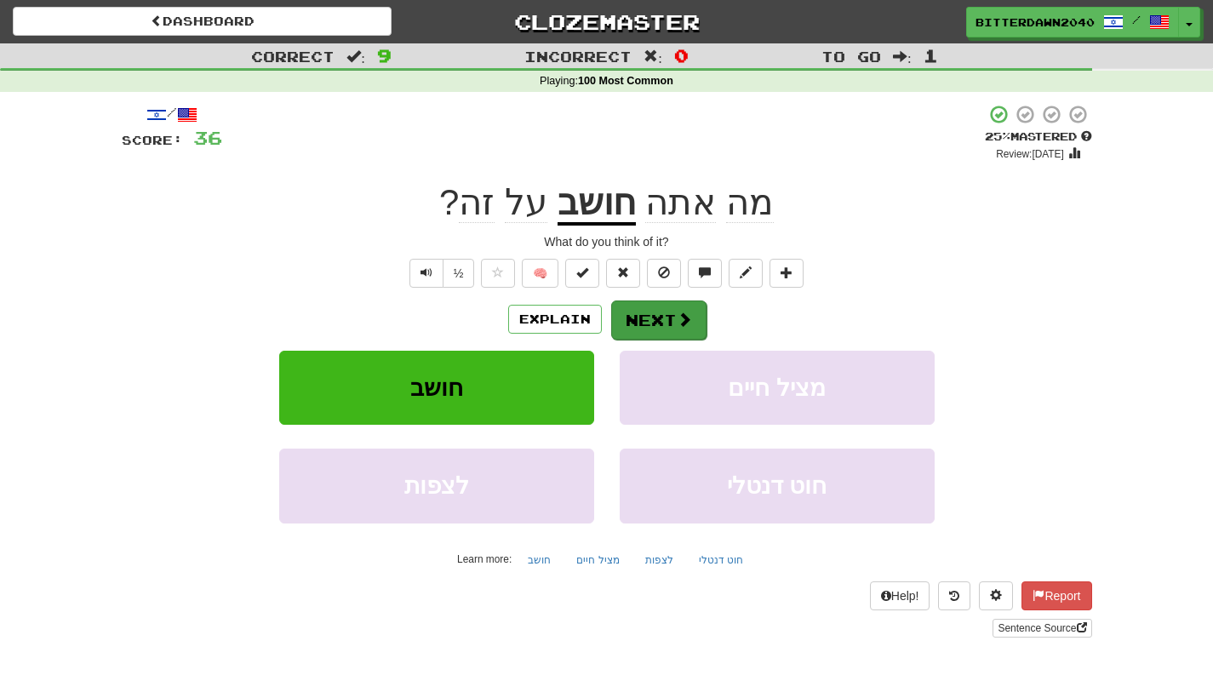
click at [647, 306] on button "Next" at bounding box center [658, 319] width 95 height 39
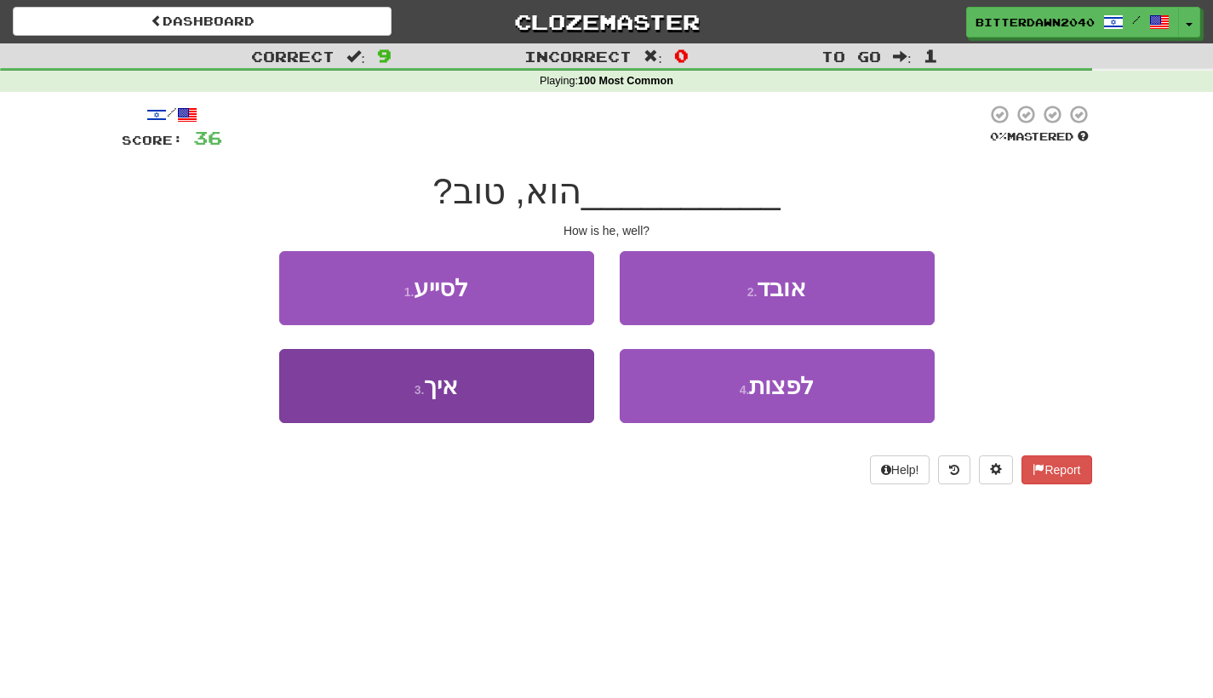
click at [514, 384] on button "3 . איך" at bounding box center [436, 386] width 315 height 74
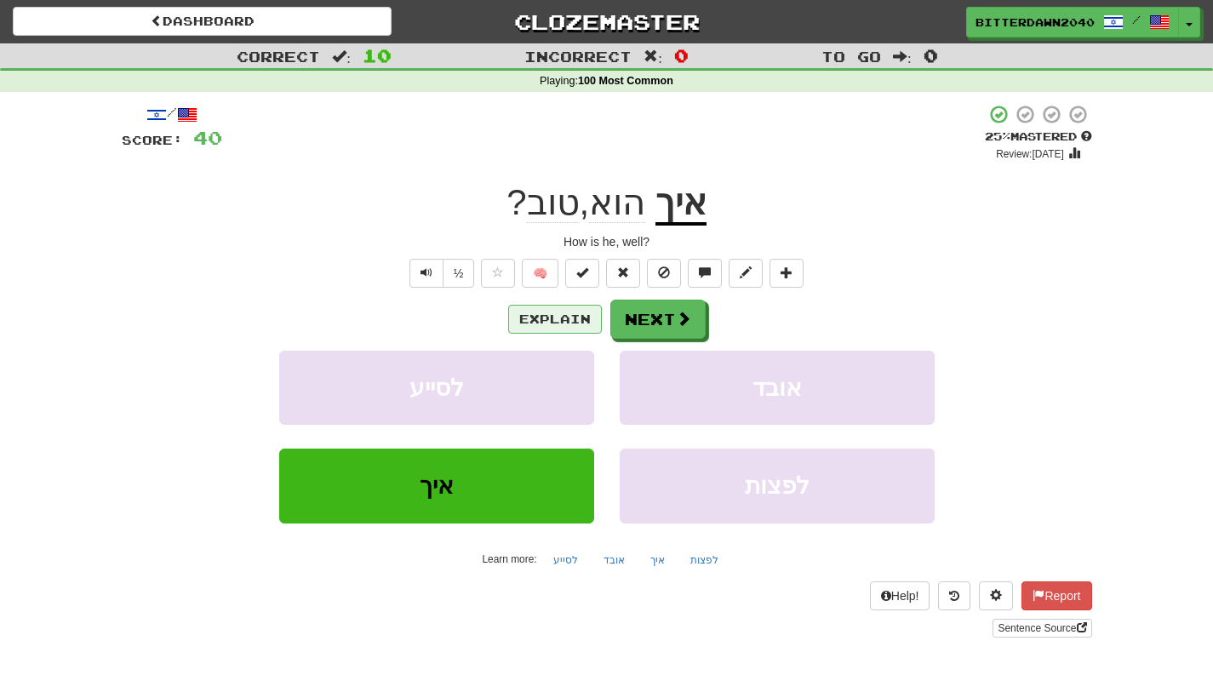
click at [592, 321] on button "Explain" at bounding box center [555, 319] width 94 height 29
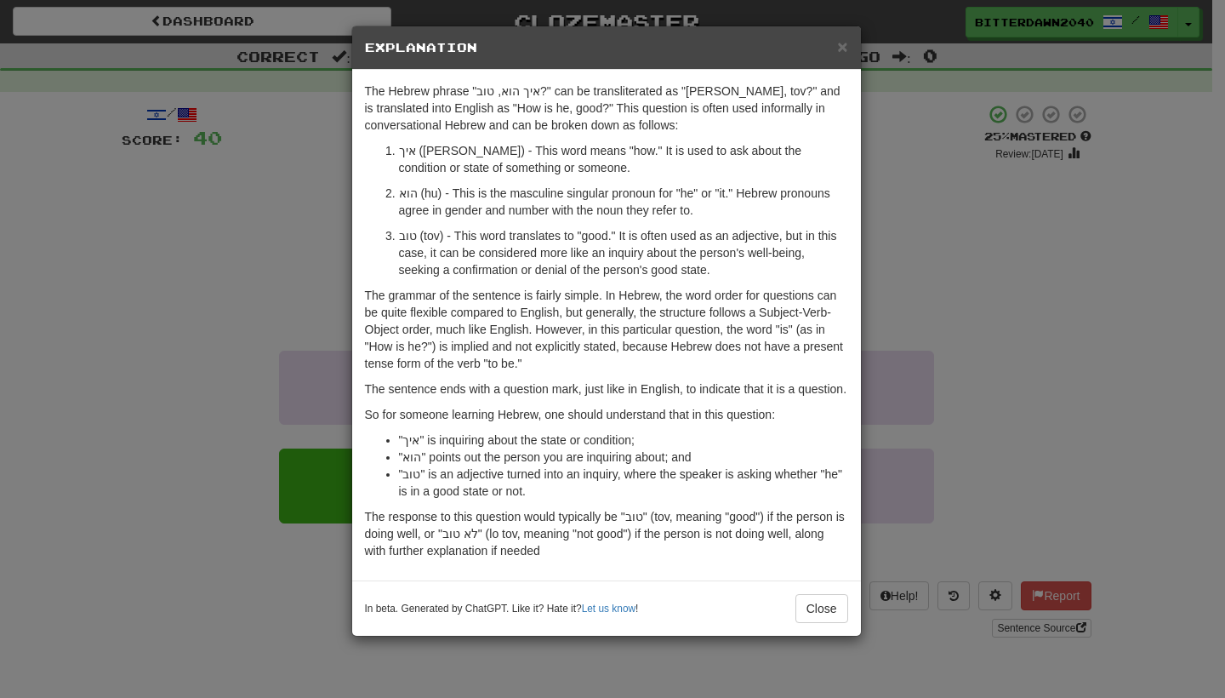
click at [926, 298] on div "× Explanation The Hebrew phrase "איך הוא, טוב?" can be transliterated as "Eich …" at bounding box center [612, 349] width 1225 height 698
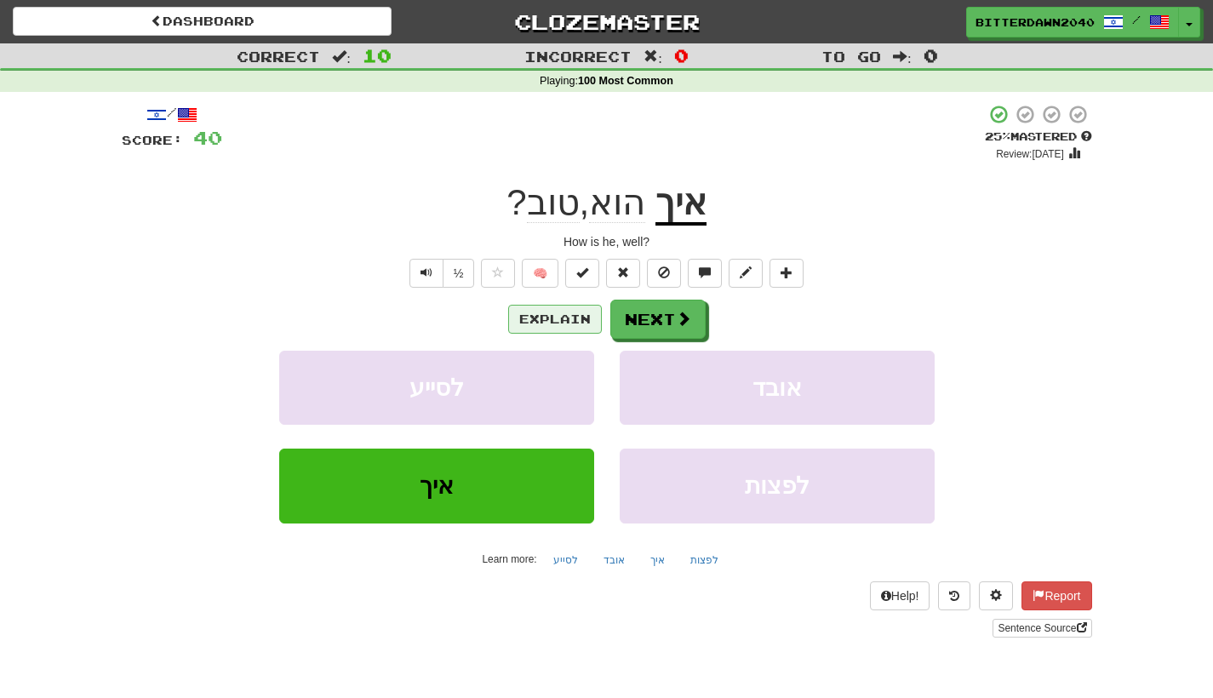
click at [528, 320] on button "Explain" at bounding box center [555, 319] width 94 height 29
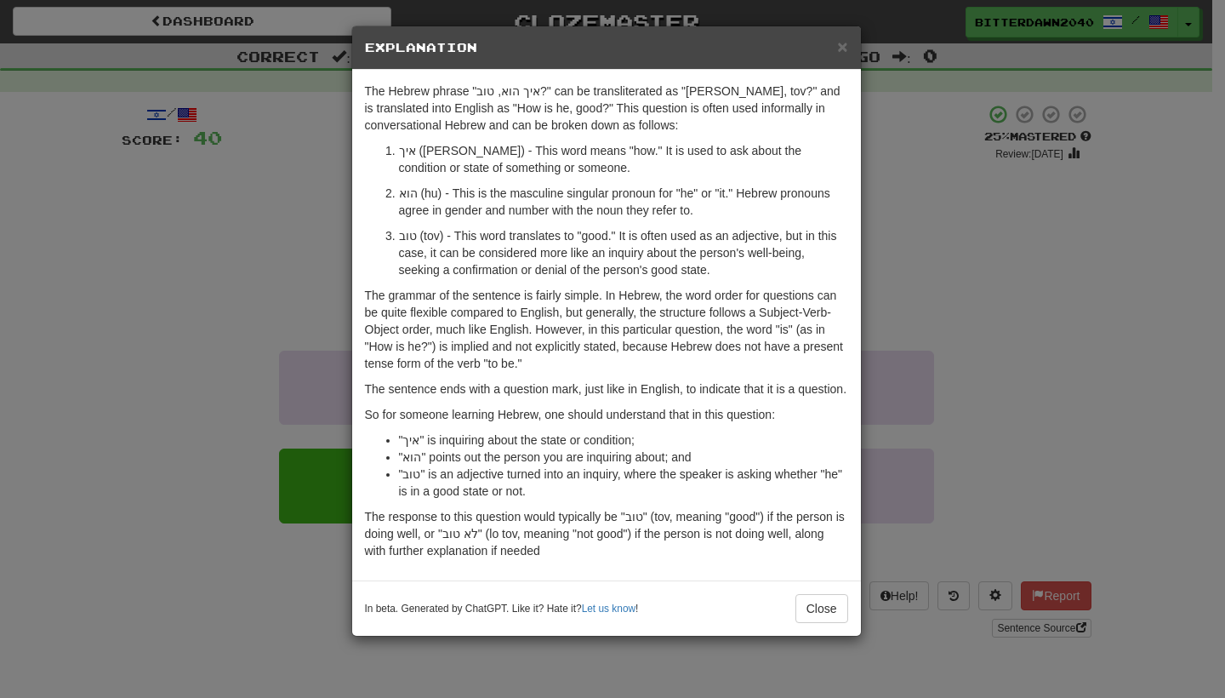
click at [1027, 318] on div "× Explanation The Hebrew phrase "איך הוא, טוב?" can be transliterated as "Eich …" at bounding box center [612, 349] width 1225 height 698
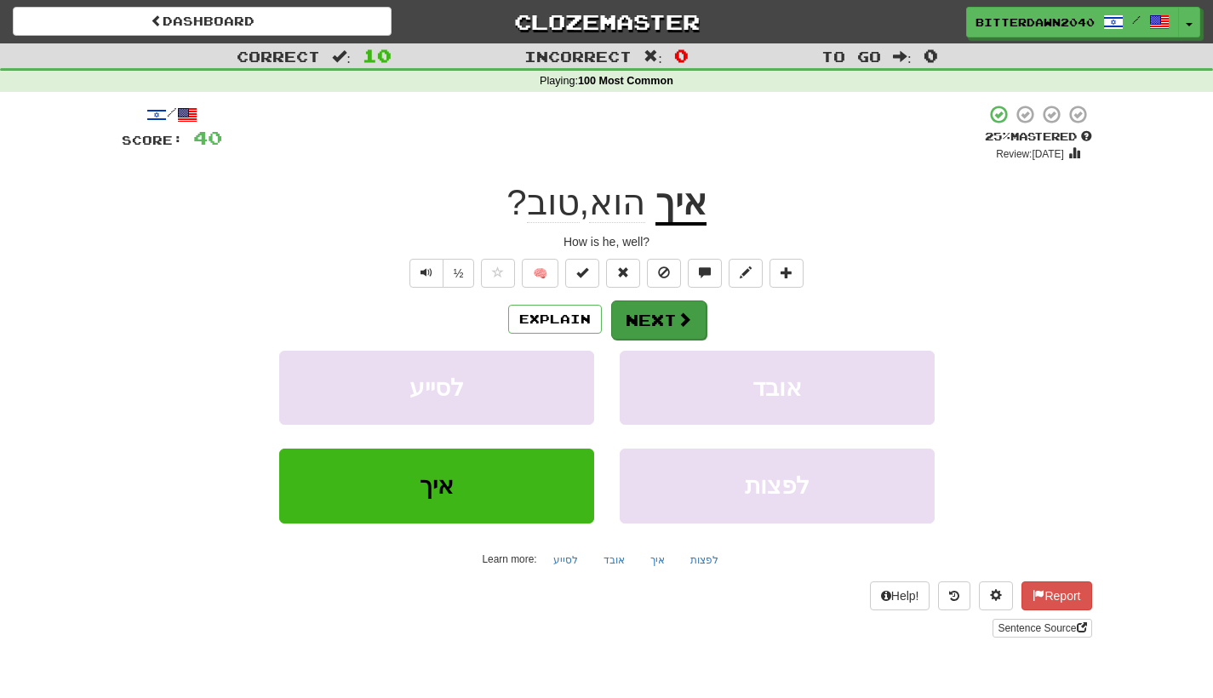
click at [659, 317] on button "Next" at bounding box center [658, 319] width 95 height 39
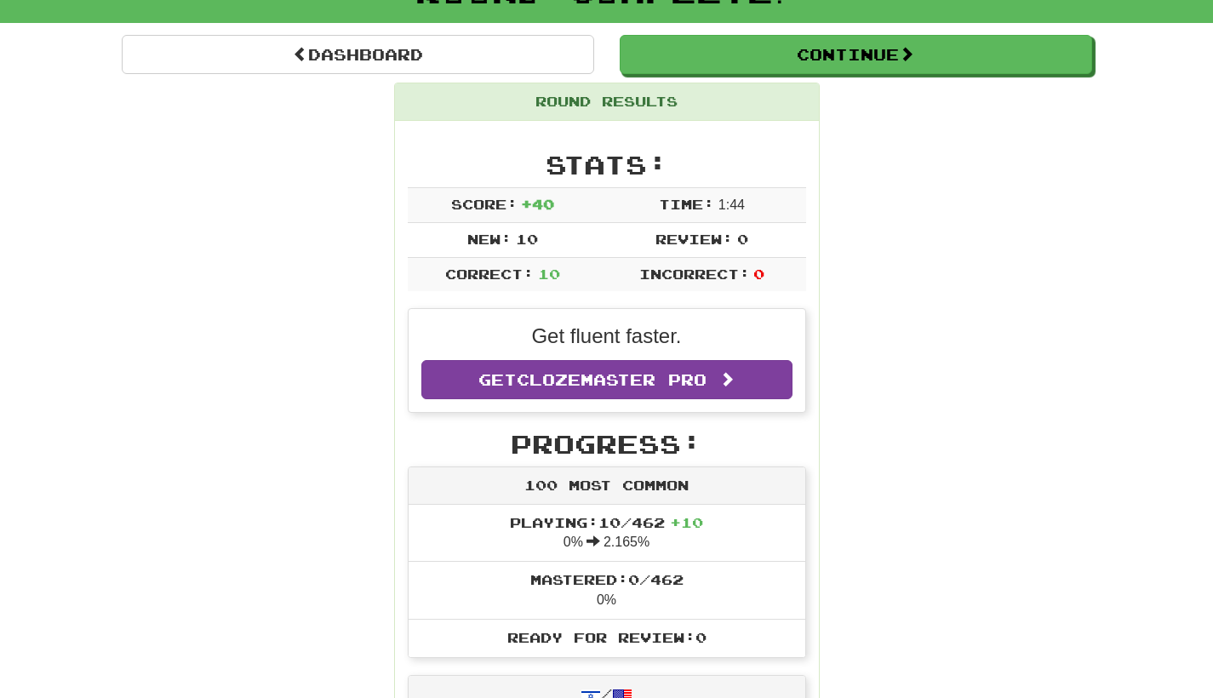
scroll to position [134, 0]
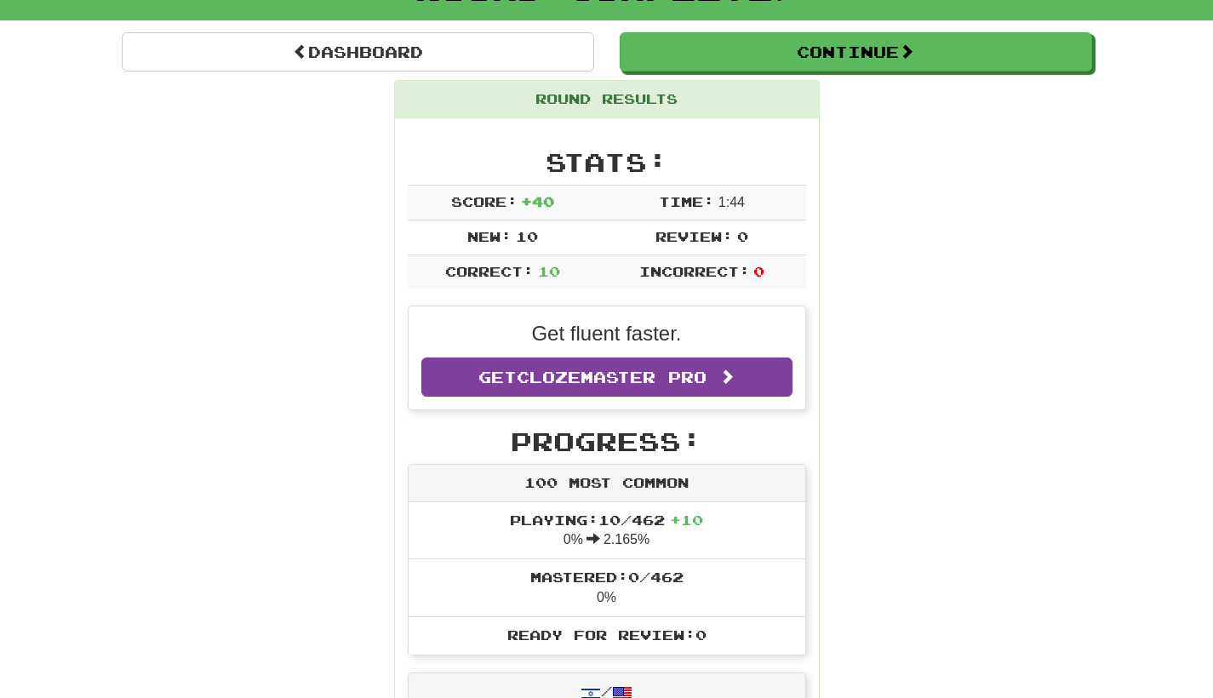
click at [722, 363] on link "Get Clozemaster Pro" at bounding box center [606, 376] width 371 height 39
